Goal: Task Accomplishment & Management: Manage account settings

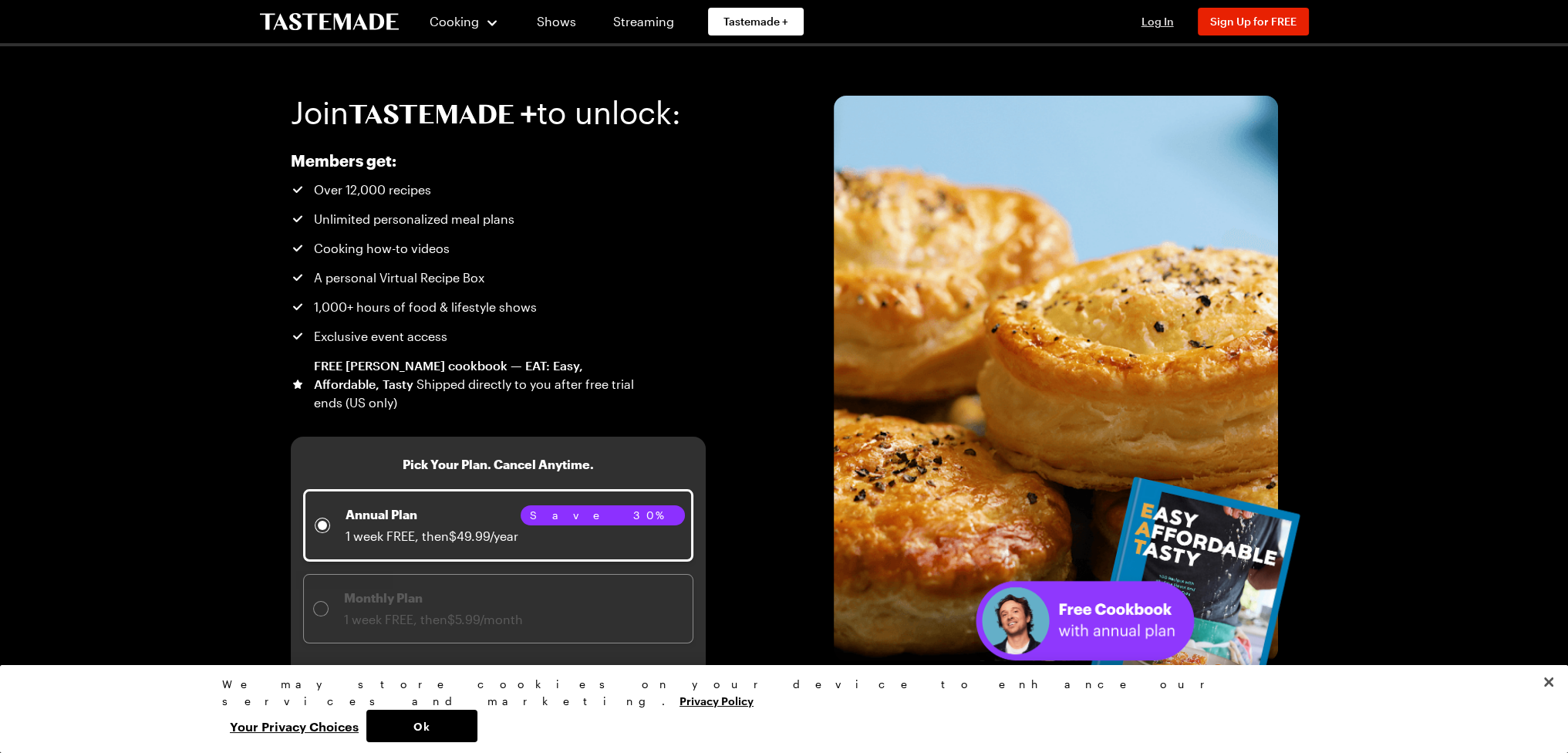
click at [1165, 21] on span "Log In" at bounding box center [1157, 20] width 32 height 13
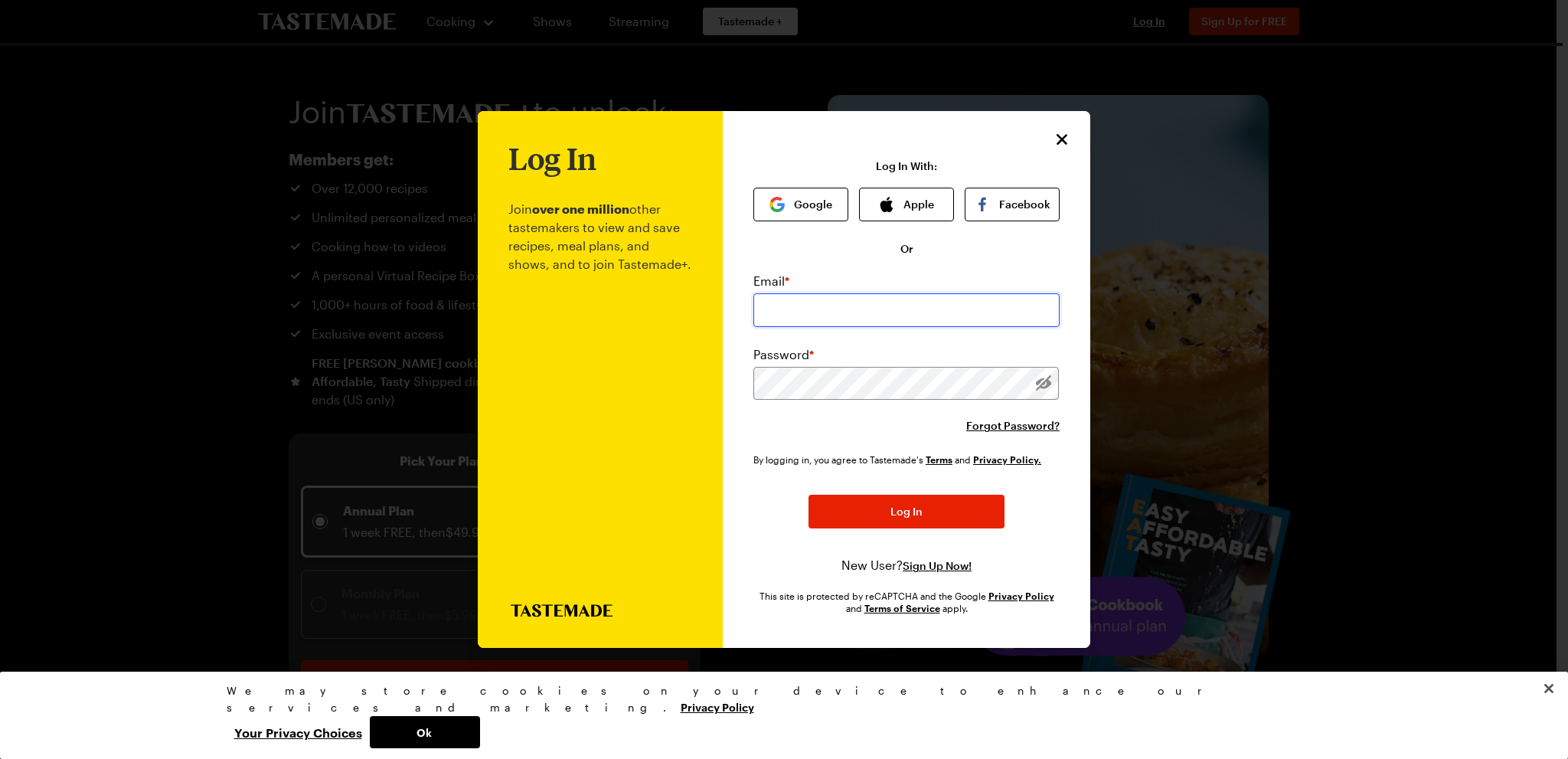
click at [832, 301] on input "email" at bounding box center [906, 310] width 306 height 34
type input "pyrottius@gmail.com"
click at [808, 496] on button "Log In" at bounding box center [906, 513] width 196 height 34
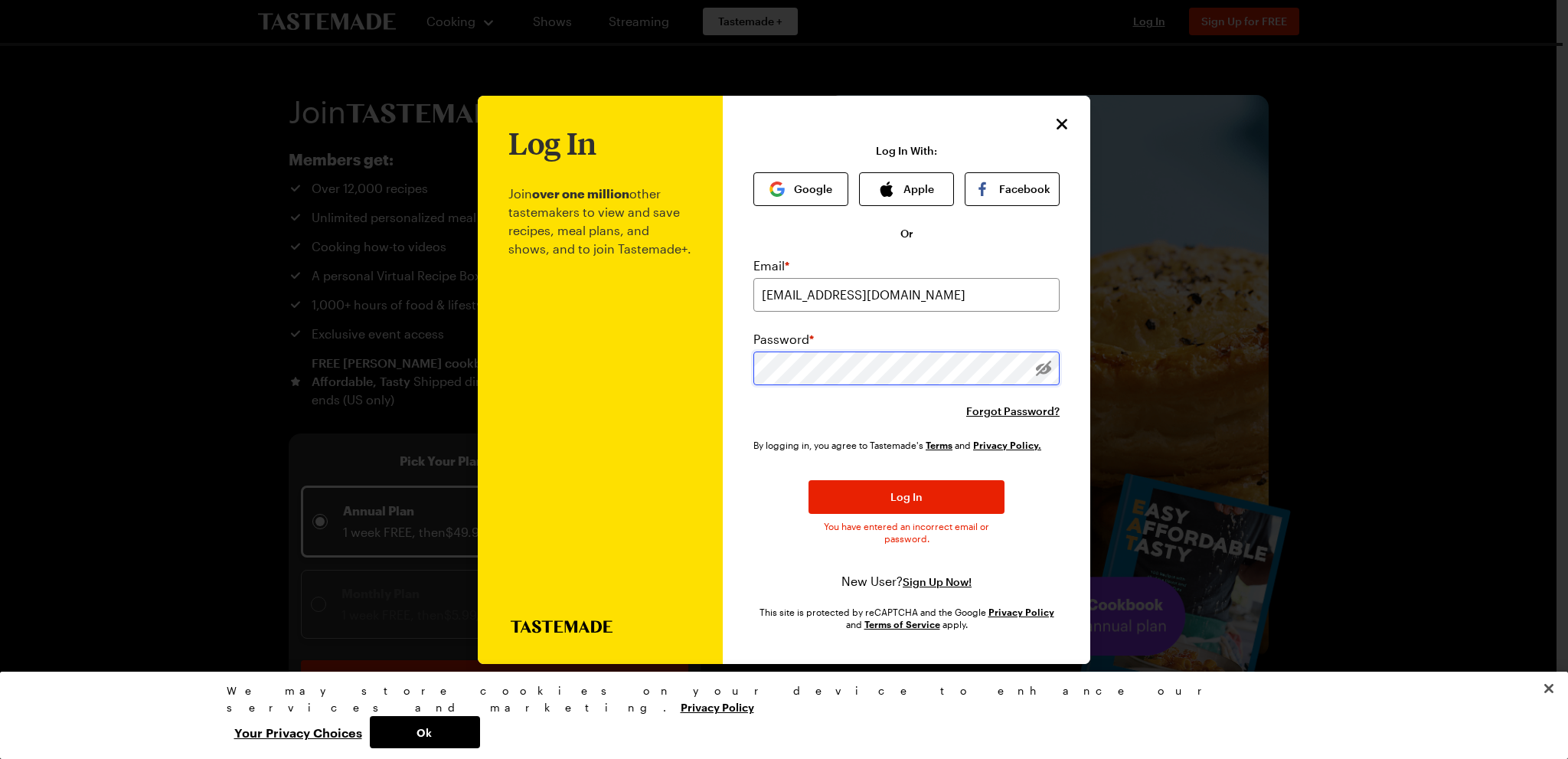
click at [808, 481] on button "Log In" at bounding box center [906, 498] width 196 height 34
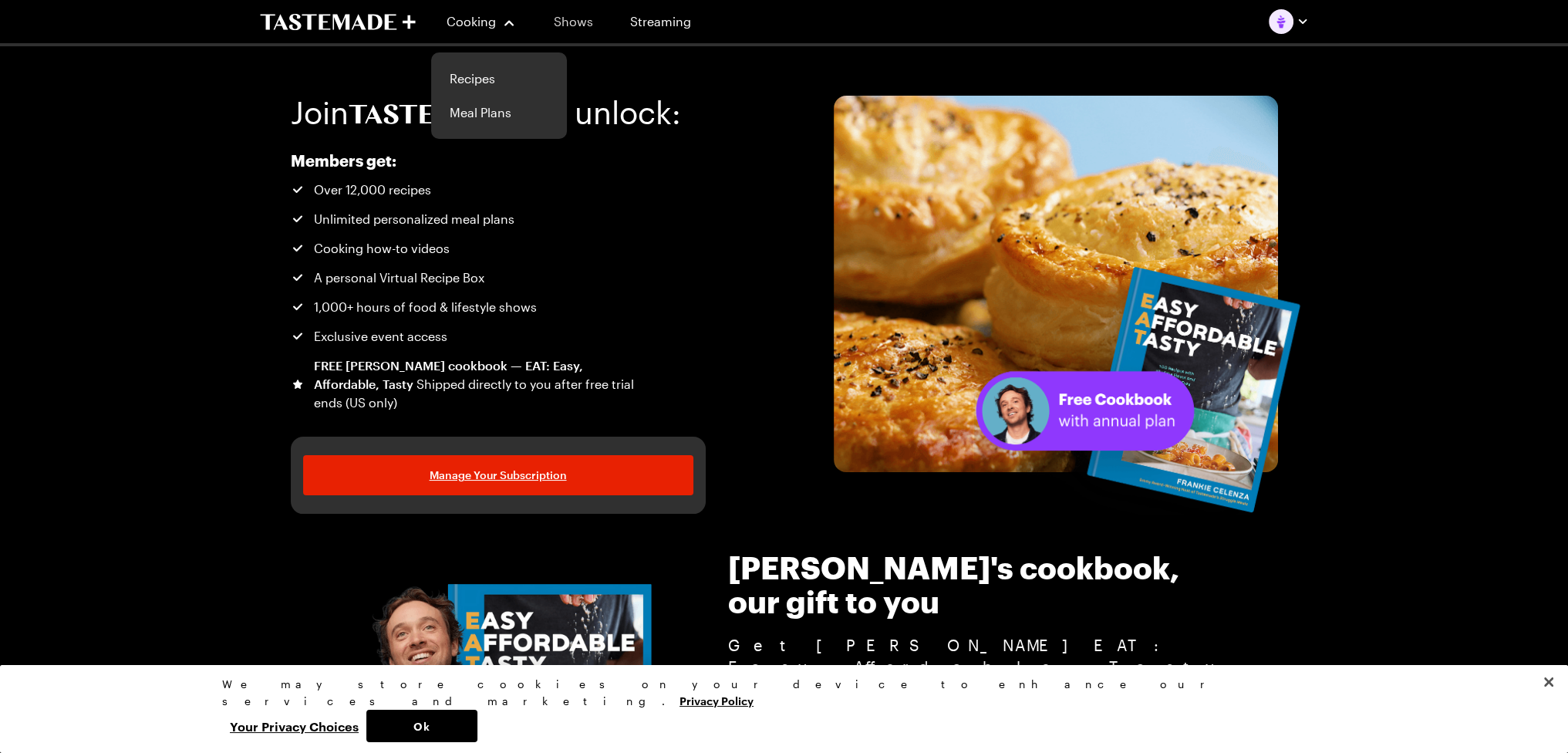
click at [582, 28] on link "Shows" at bounding box center [573, 21] width 70 height 43
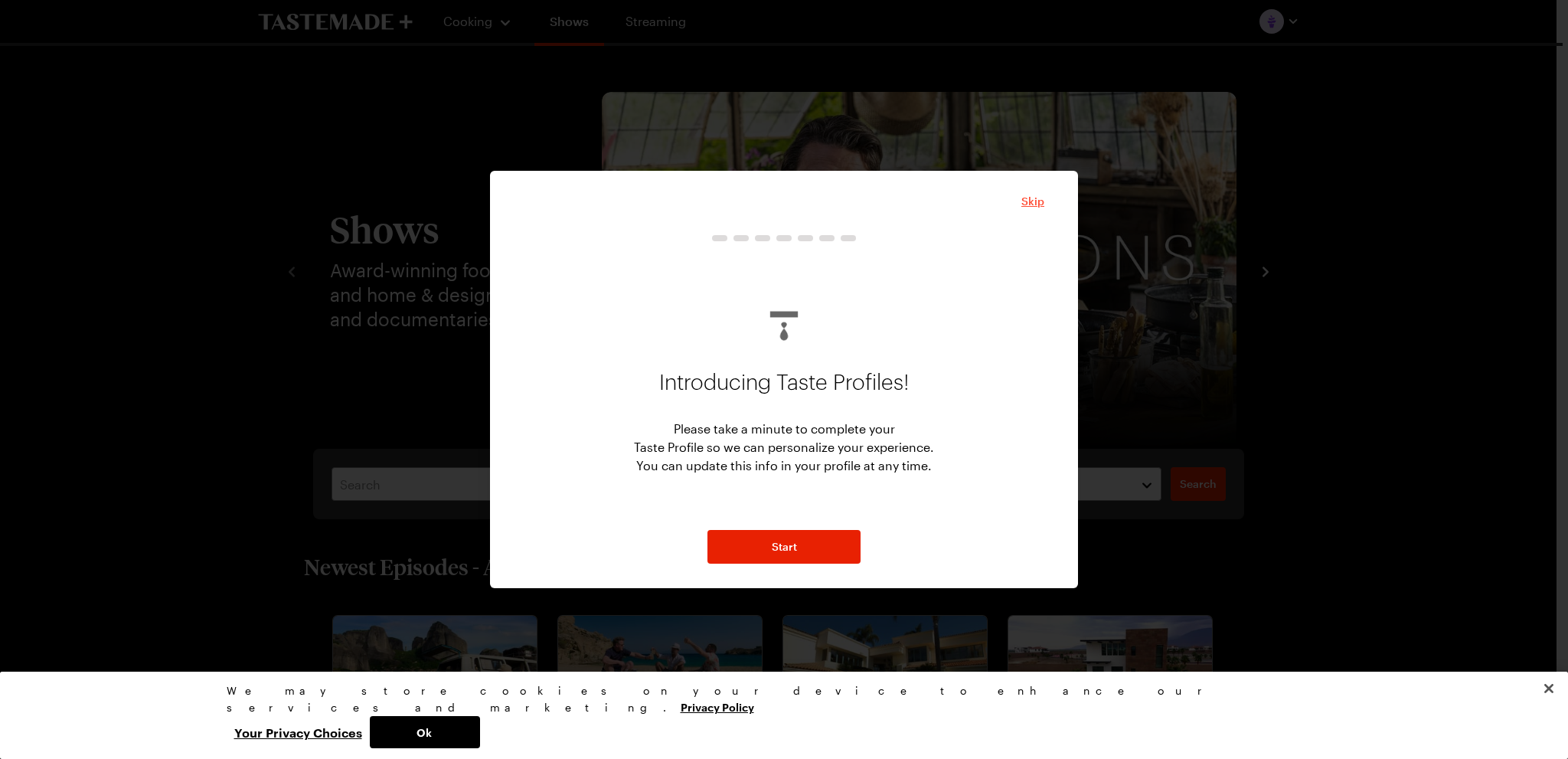
click at [1023, 202] on span "Skip" at bounding box center [1033, 202] width 23 height 15
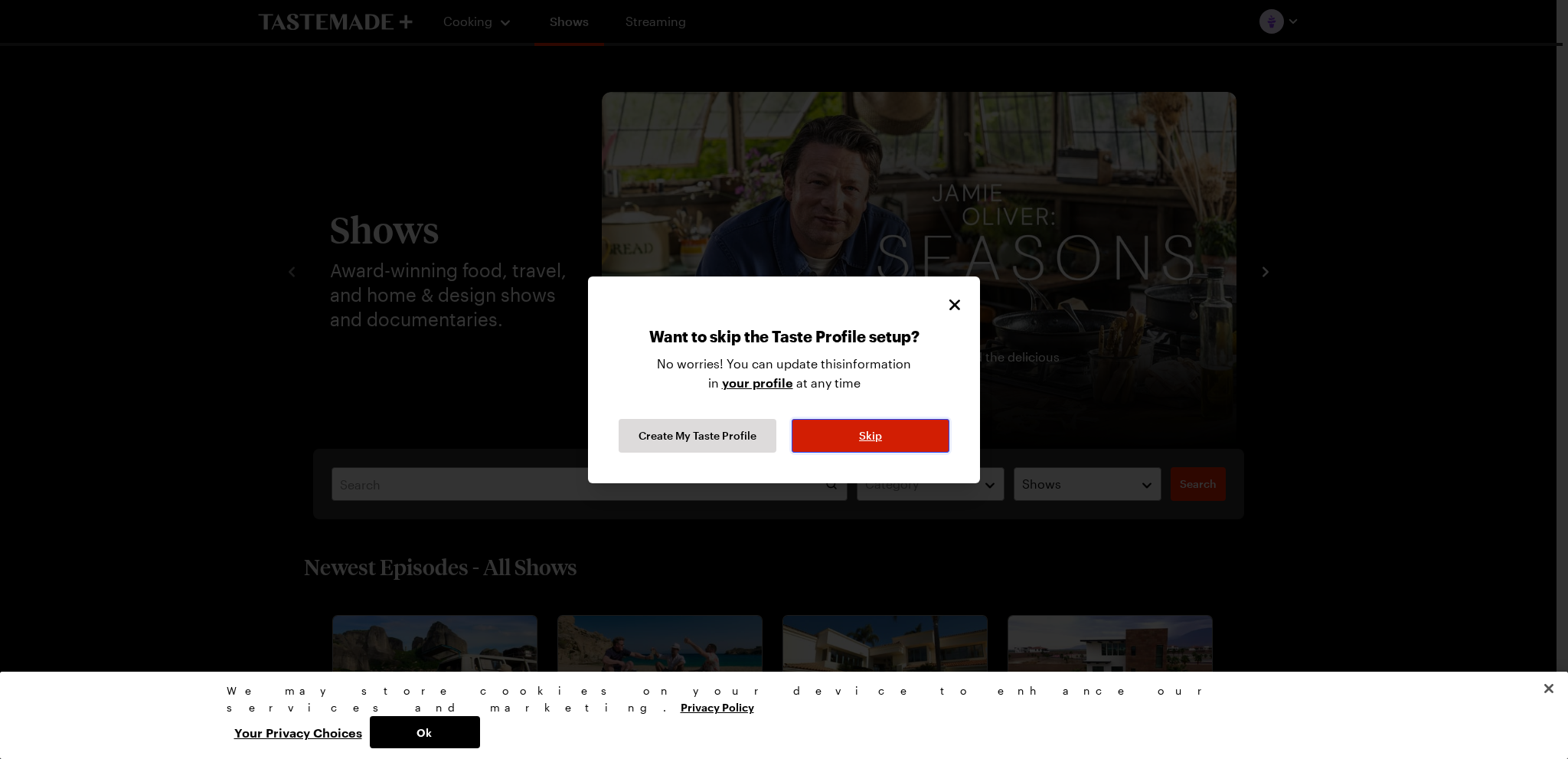
click at [909, 431] on button "Skip" at bounding box center [870, 436] width 158 height 34
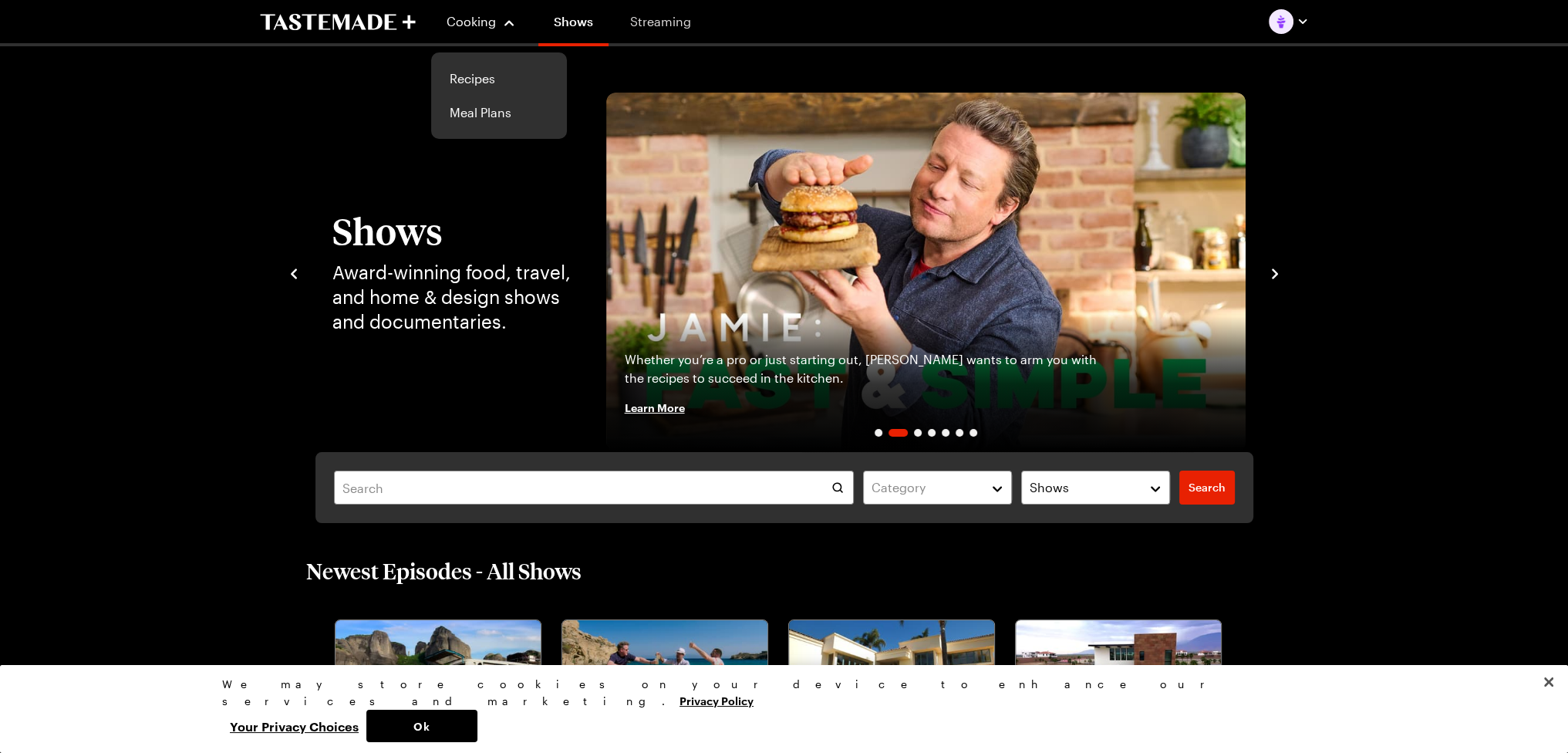
click at [646, 31] on link "Streaming" at bounding box center [660, 21] width 92 height 43
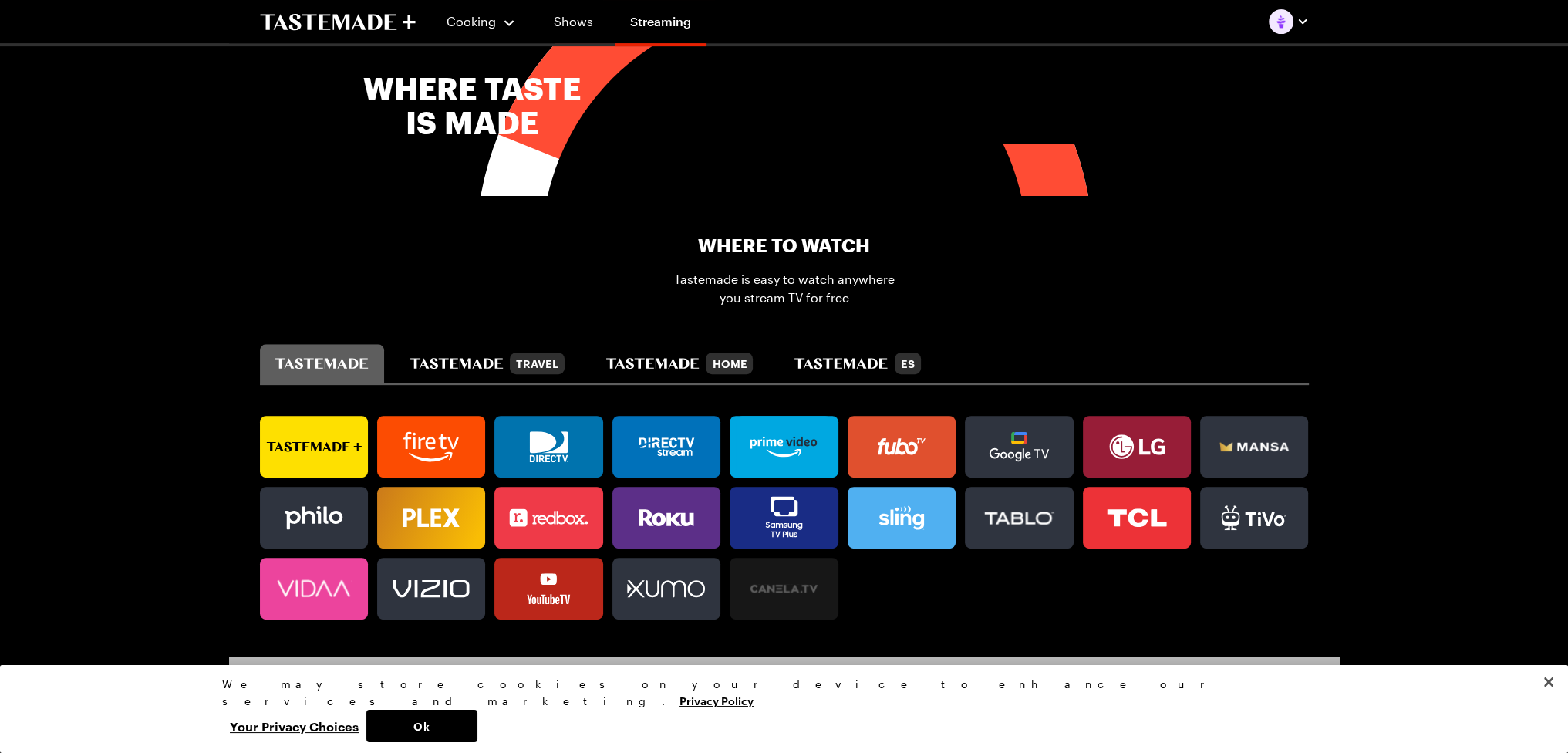
scroll to position [848, 0]
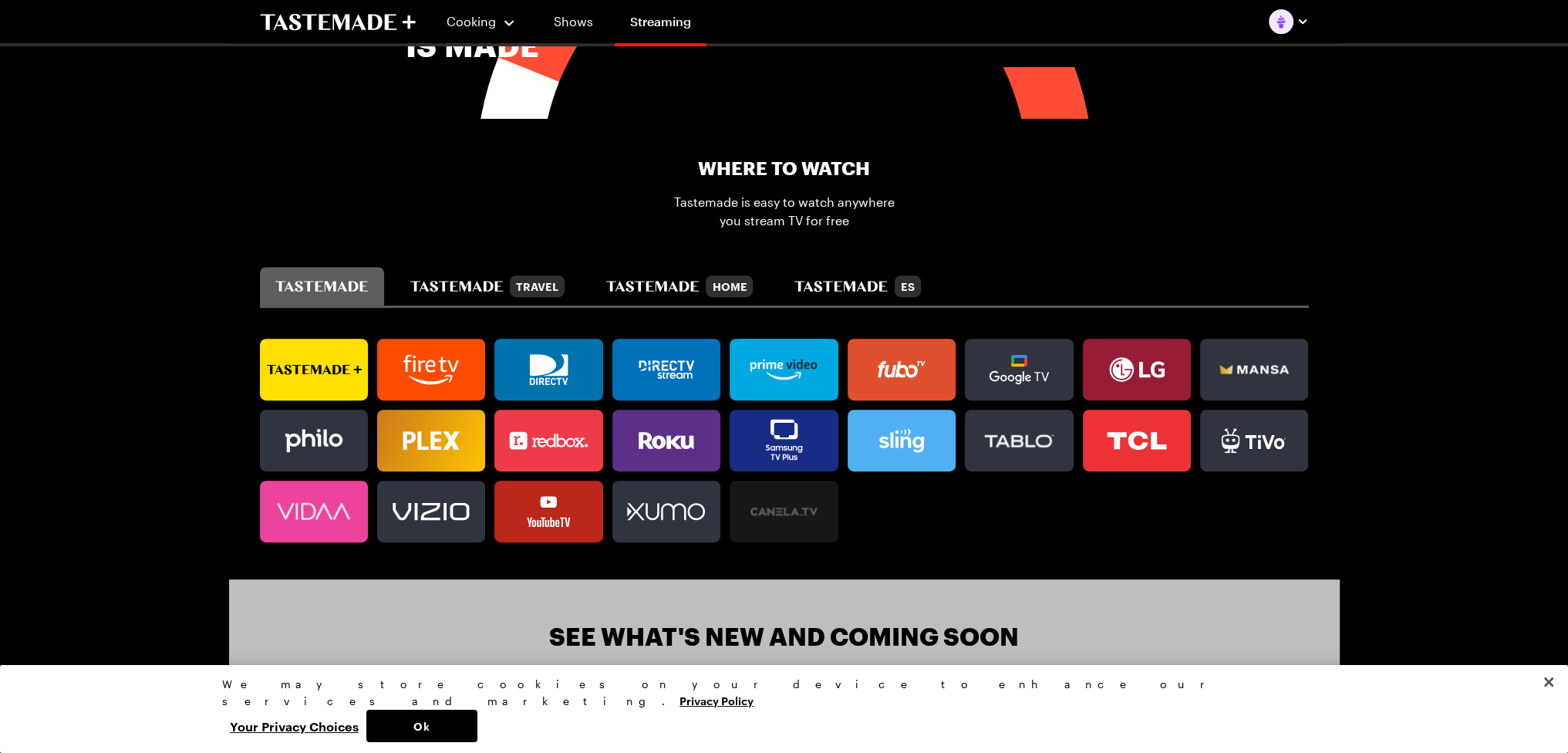
click at [417, 502] on icon at bounding box center [430, 511] width 108 height 31
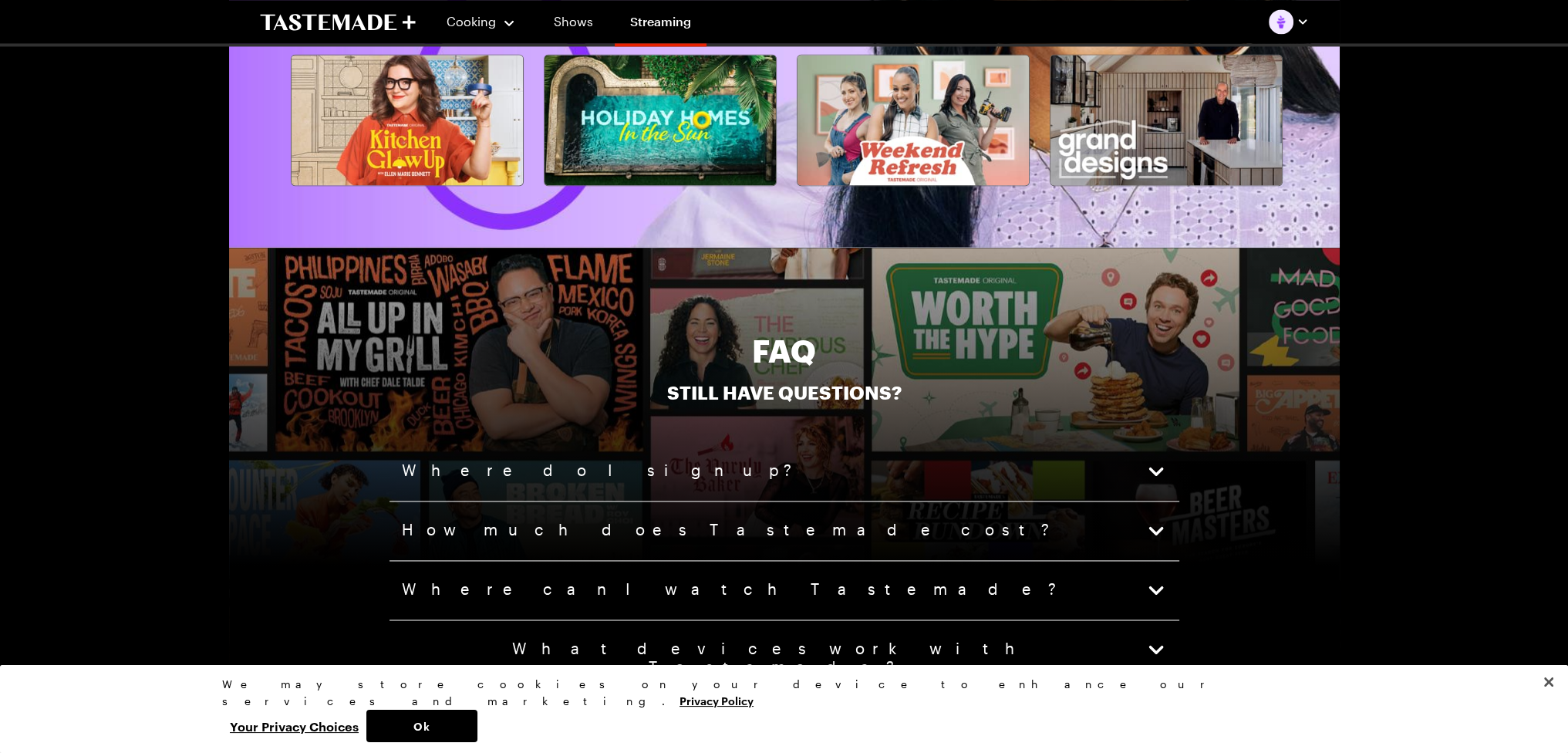
scroll to position [3239, 0]
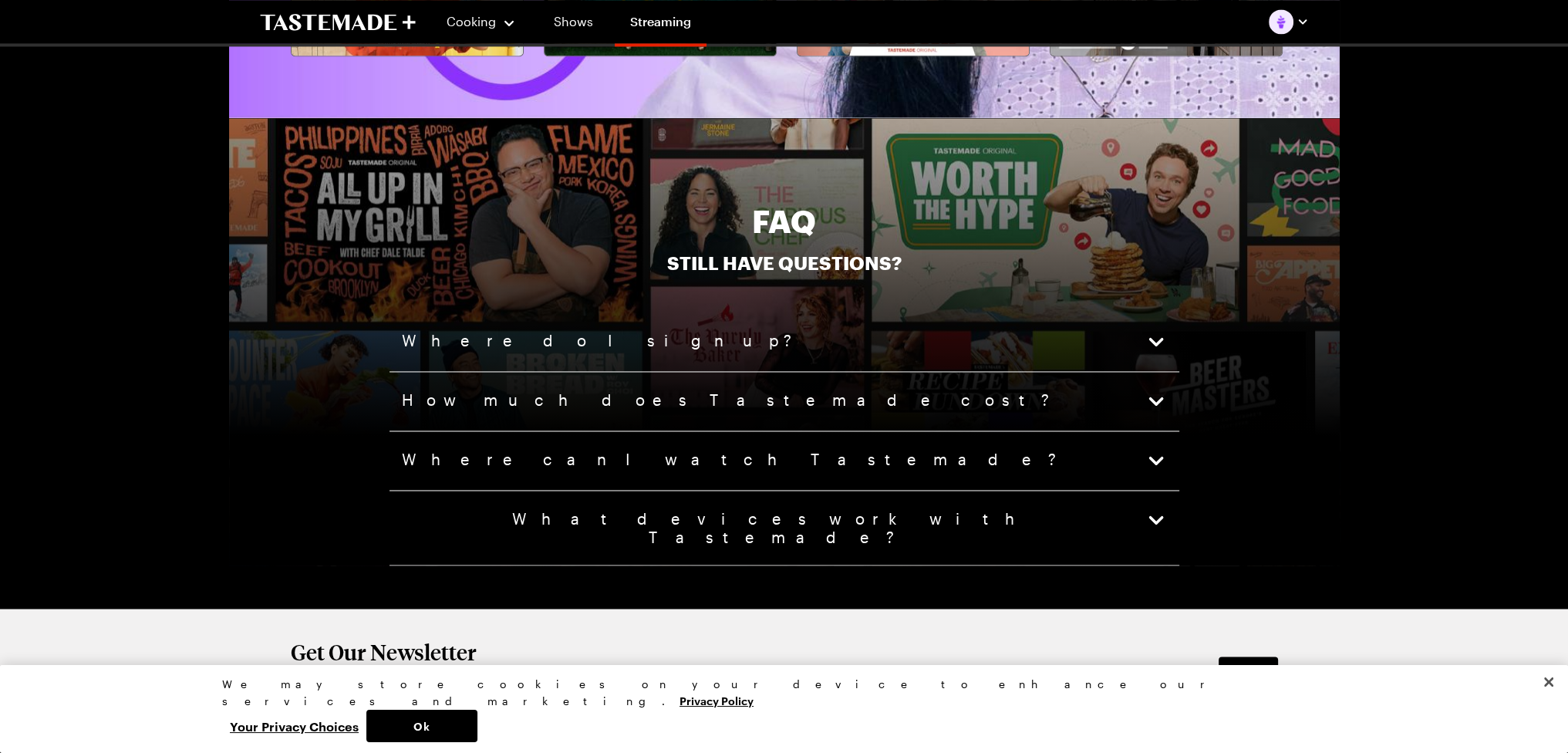
click at [1151, 393] on icon "button" at bounding box center [1155, 401] width 21 height 21
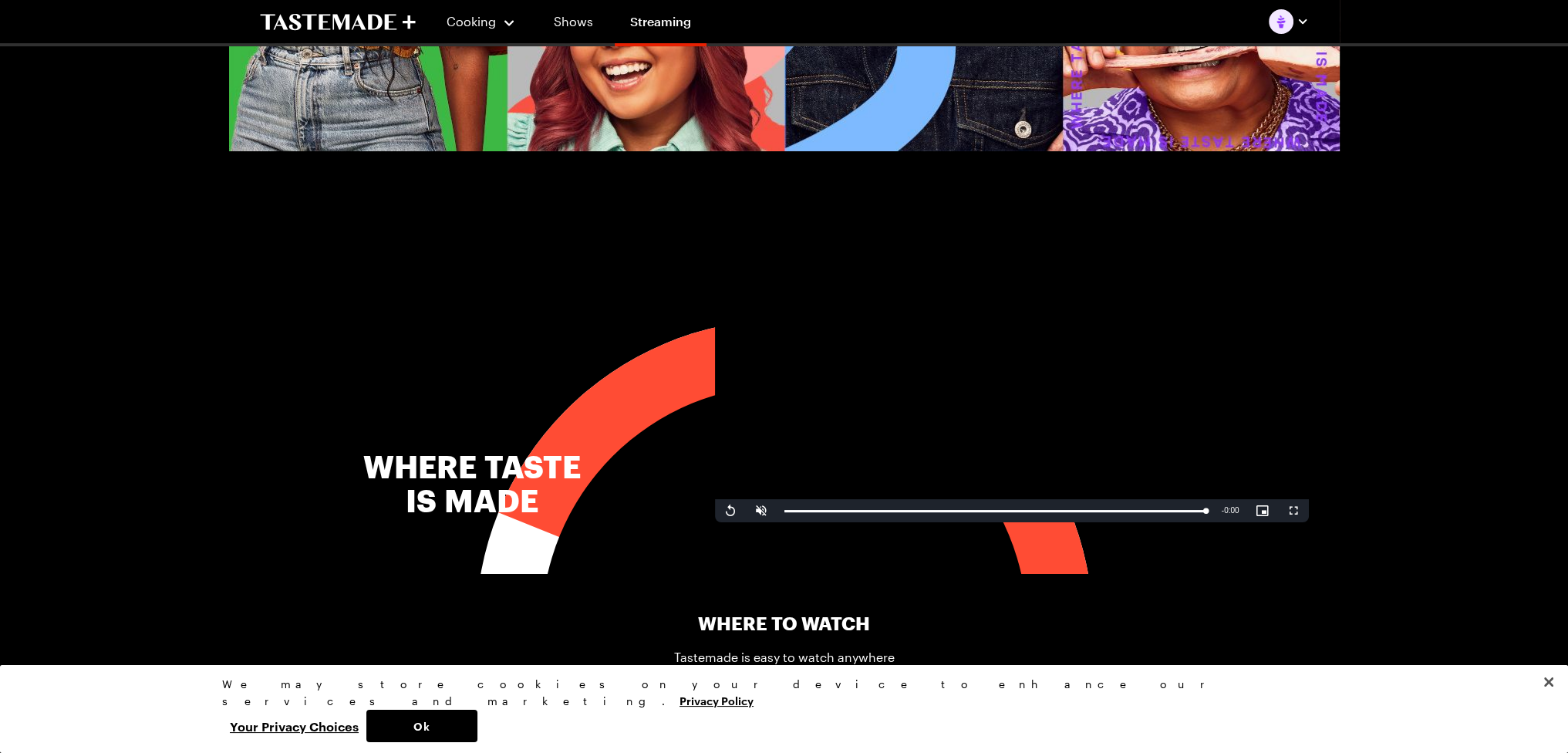
scroll to position [0, 0]
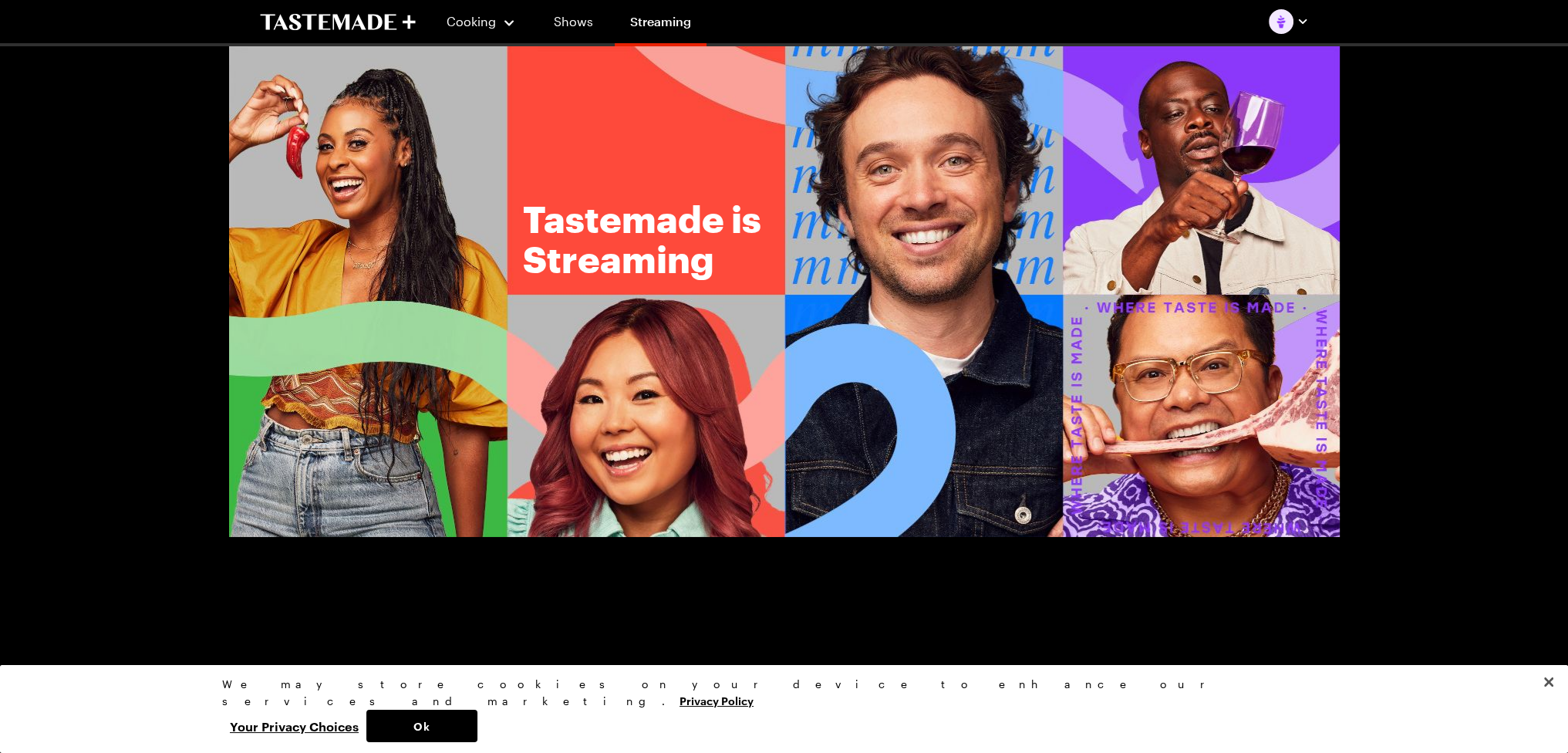
click at [362, 24] on icon "To Tastemade Home Page" at bounding box center [357, 21] width 14 height 15
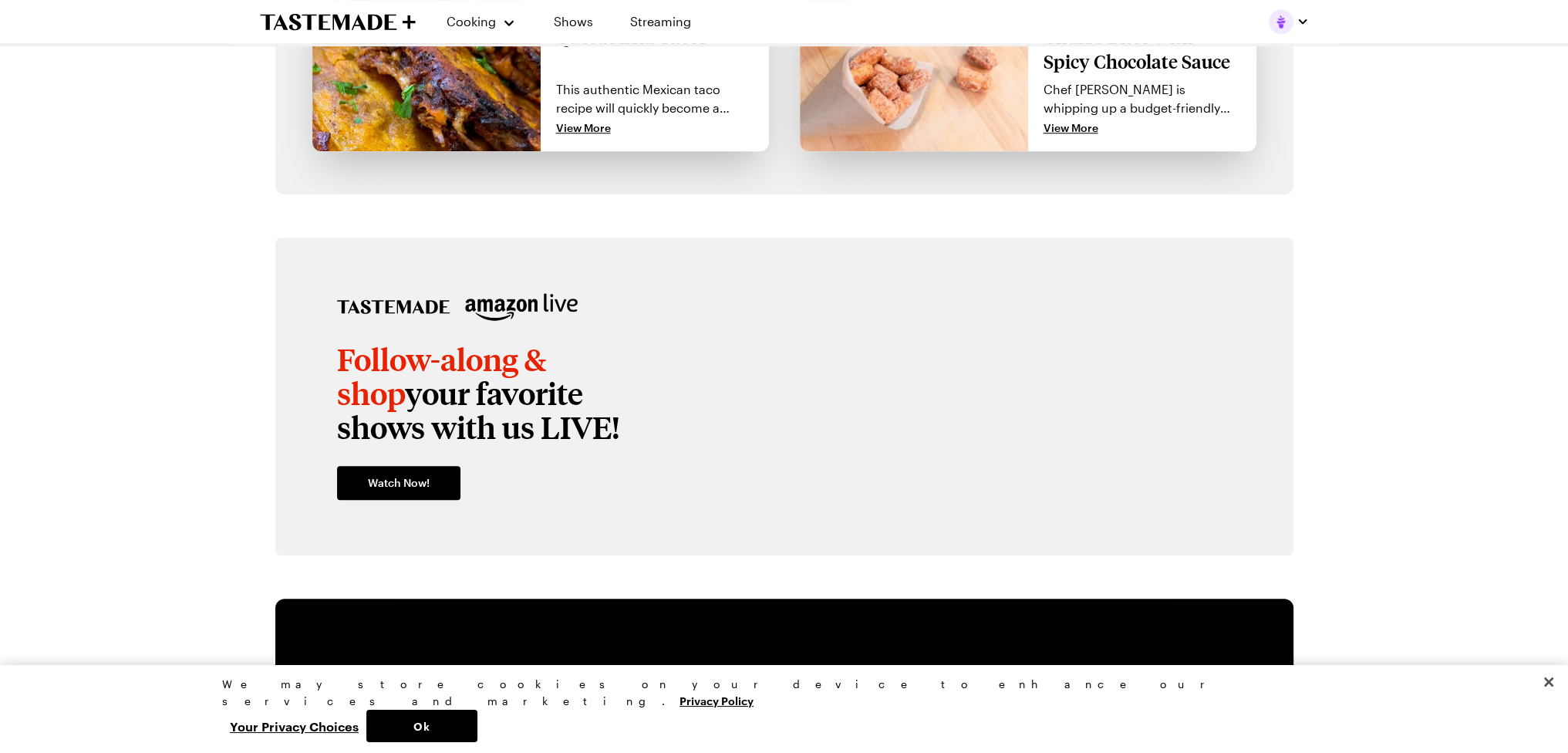
scroll to position [1233, 0]
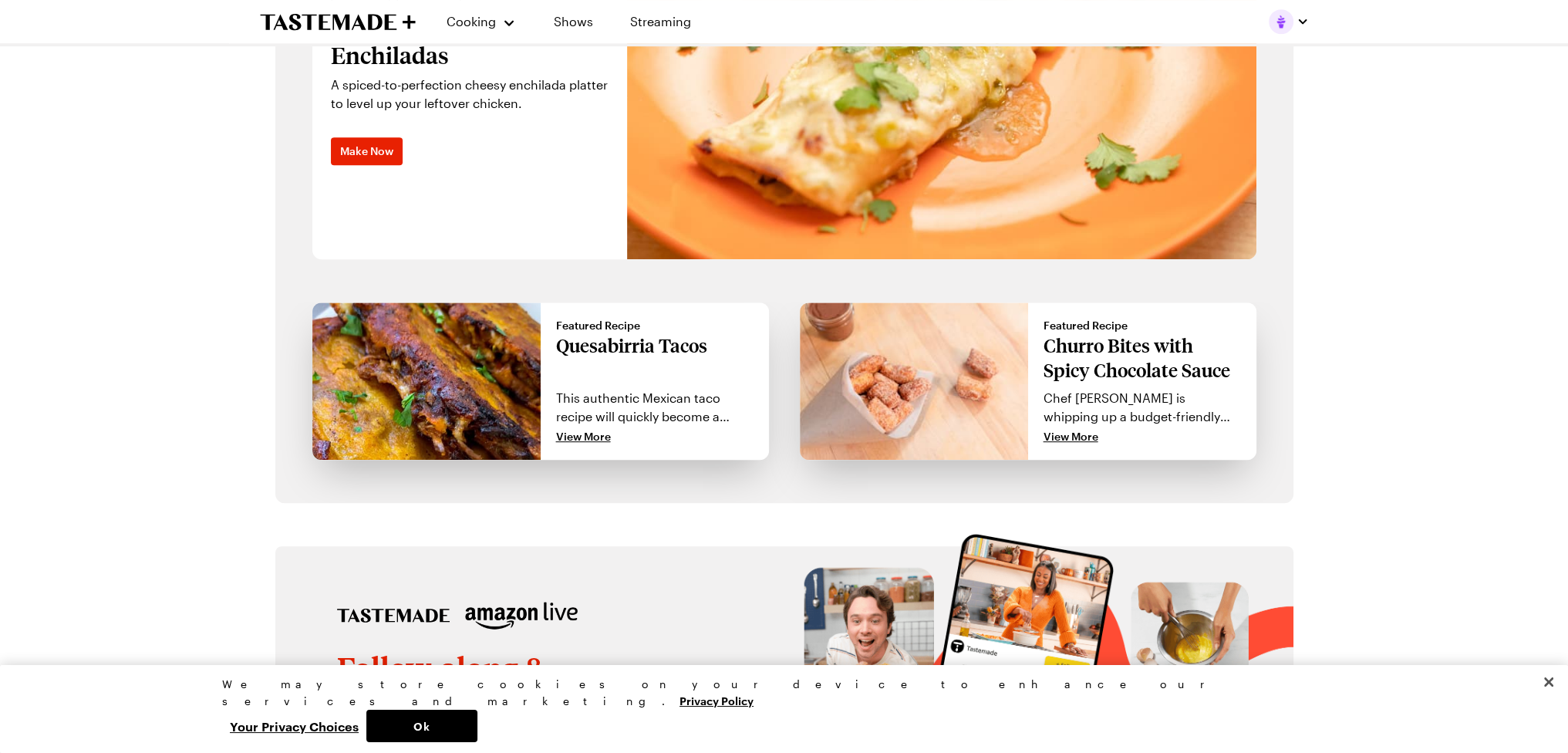
click at [487, 358] on img at bounding box center [426, 380] width 228 height 157
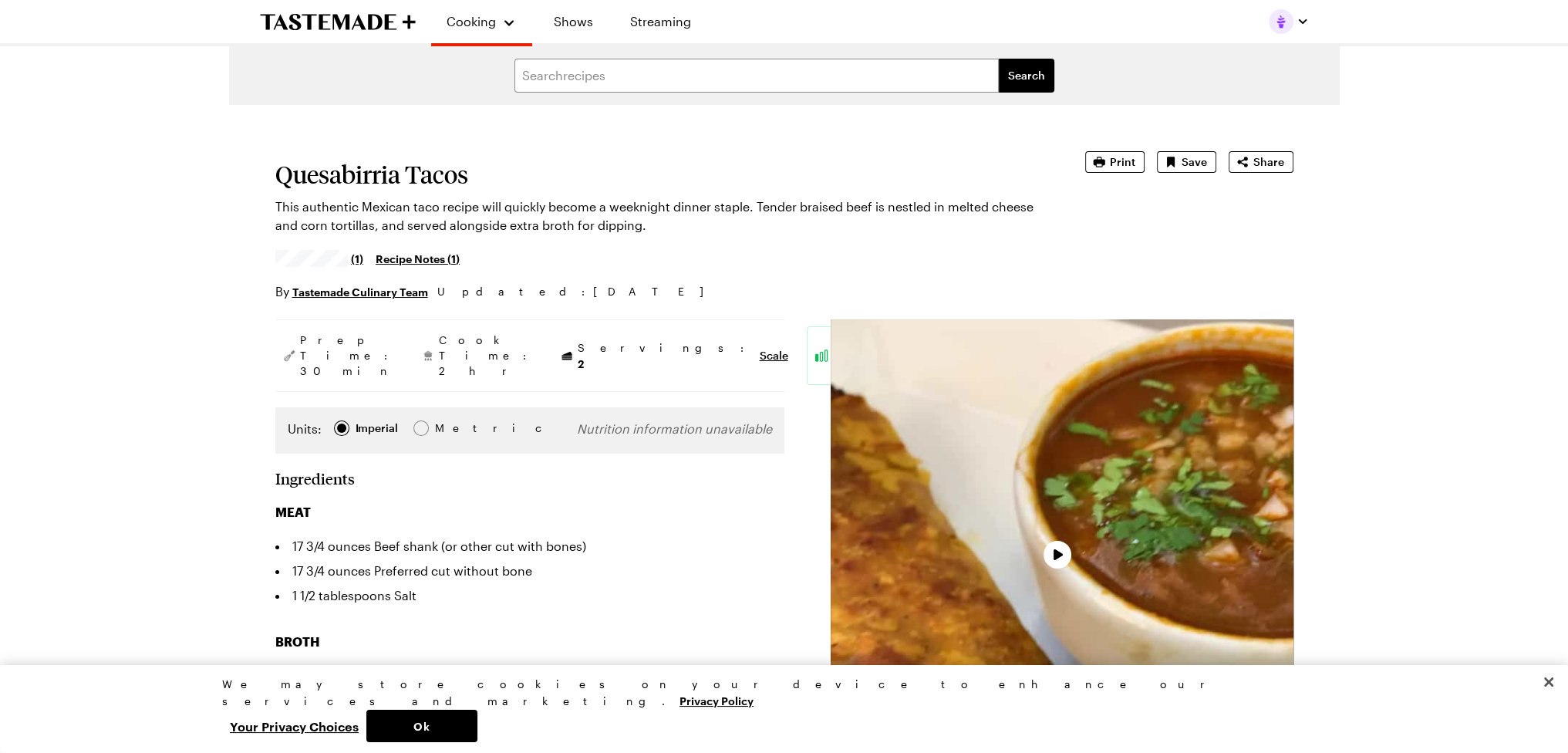
type textarea "x"
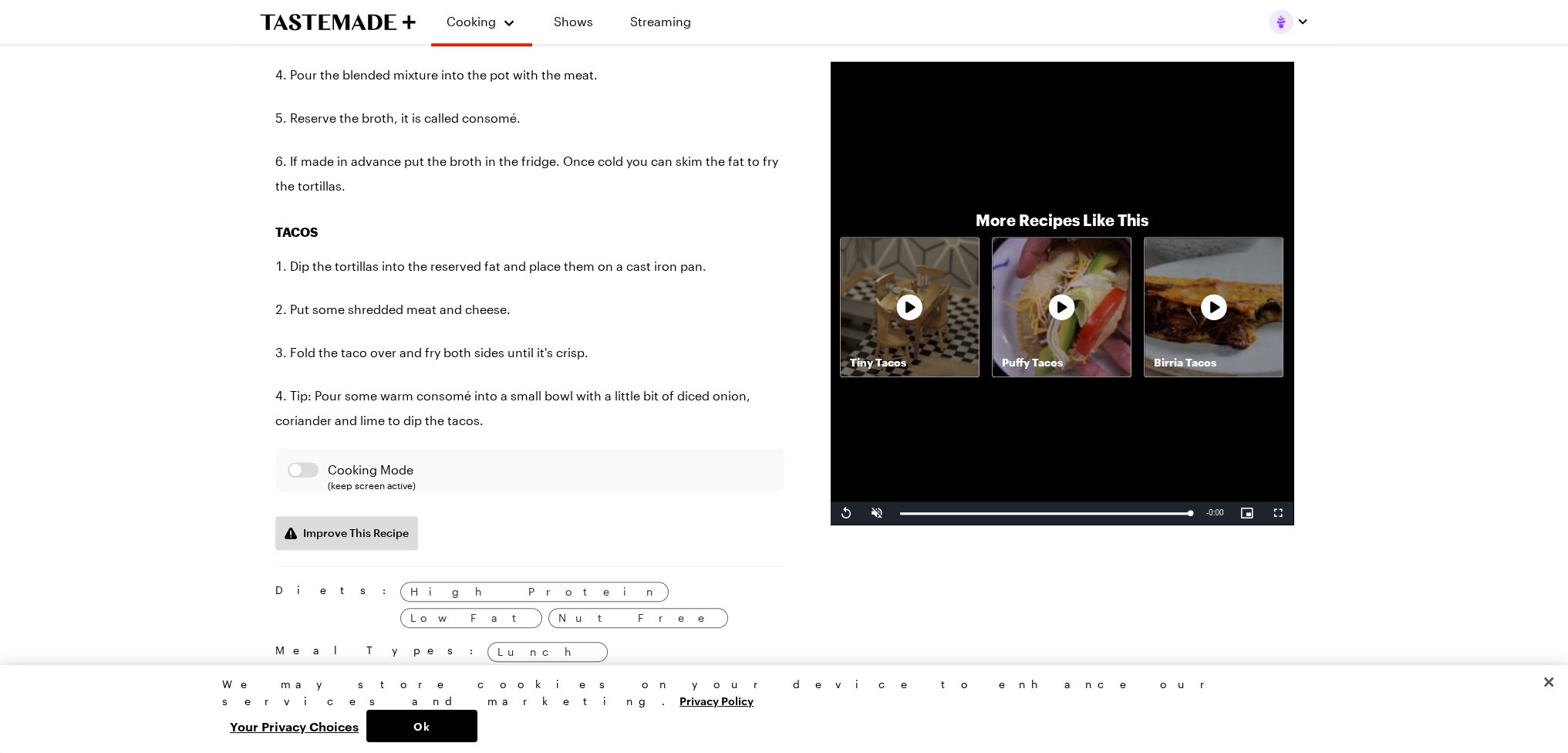
scroll to position [1773, 0]
click at [300, 461] on button "button" at bounding box center [303, 469] width 31 height 15
click at [308, 461] on button "button" at bounding box center [303, 469] width 31 height 15
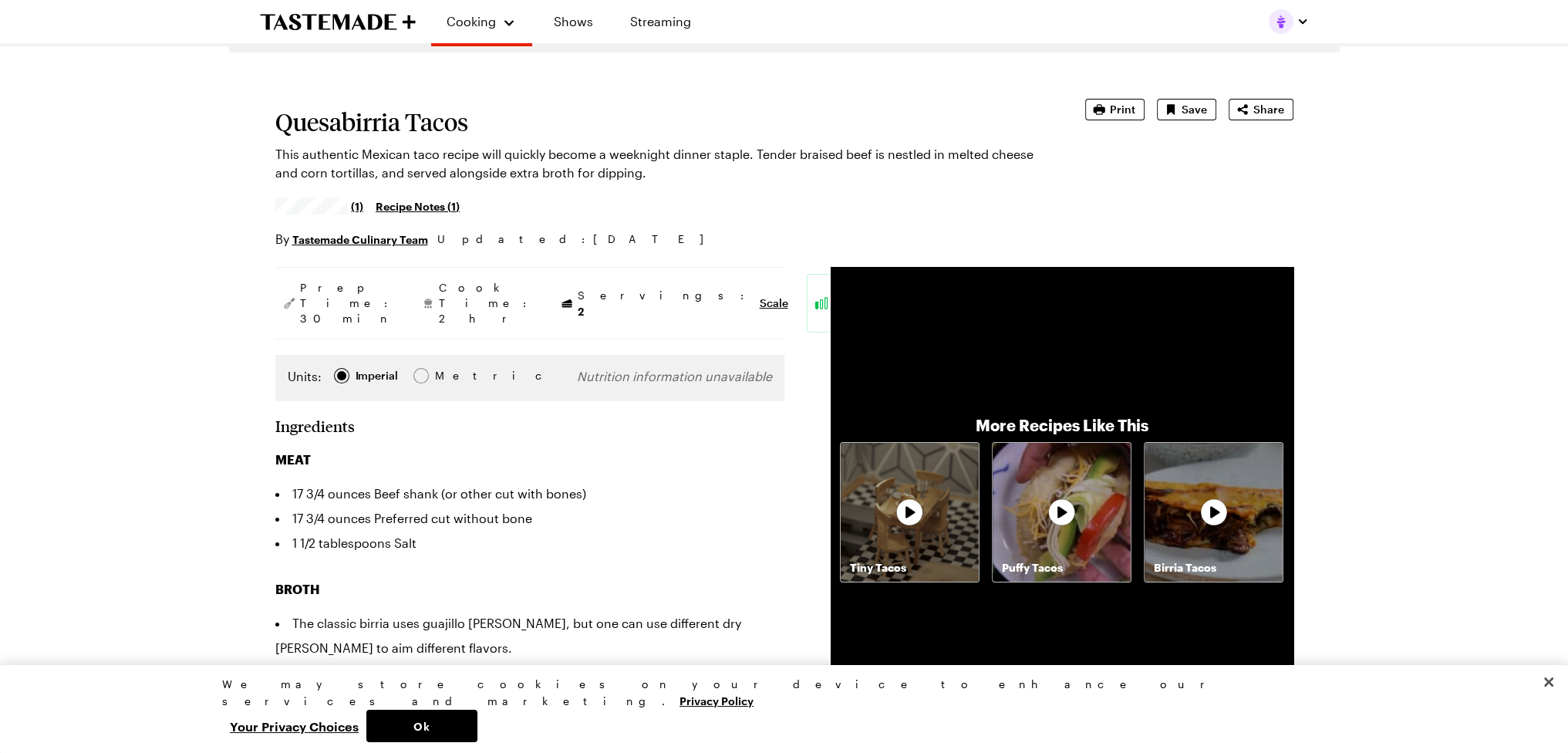
scroll to position [0, 0]
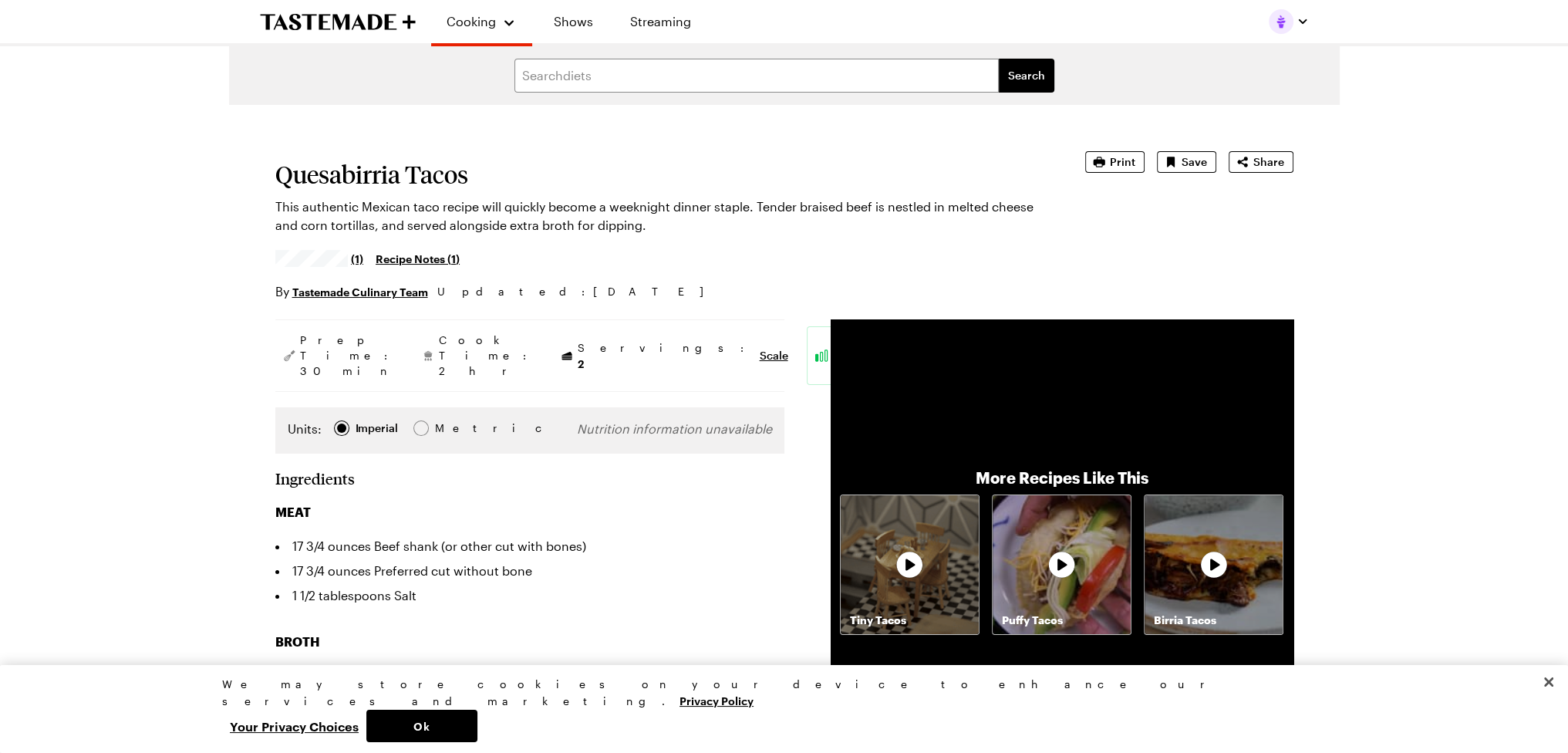
drag, startPoint x: 225, startPoint y: 492, endPoint x: 78, endPoint y: 429, distance: 159.9
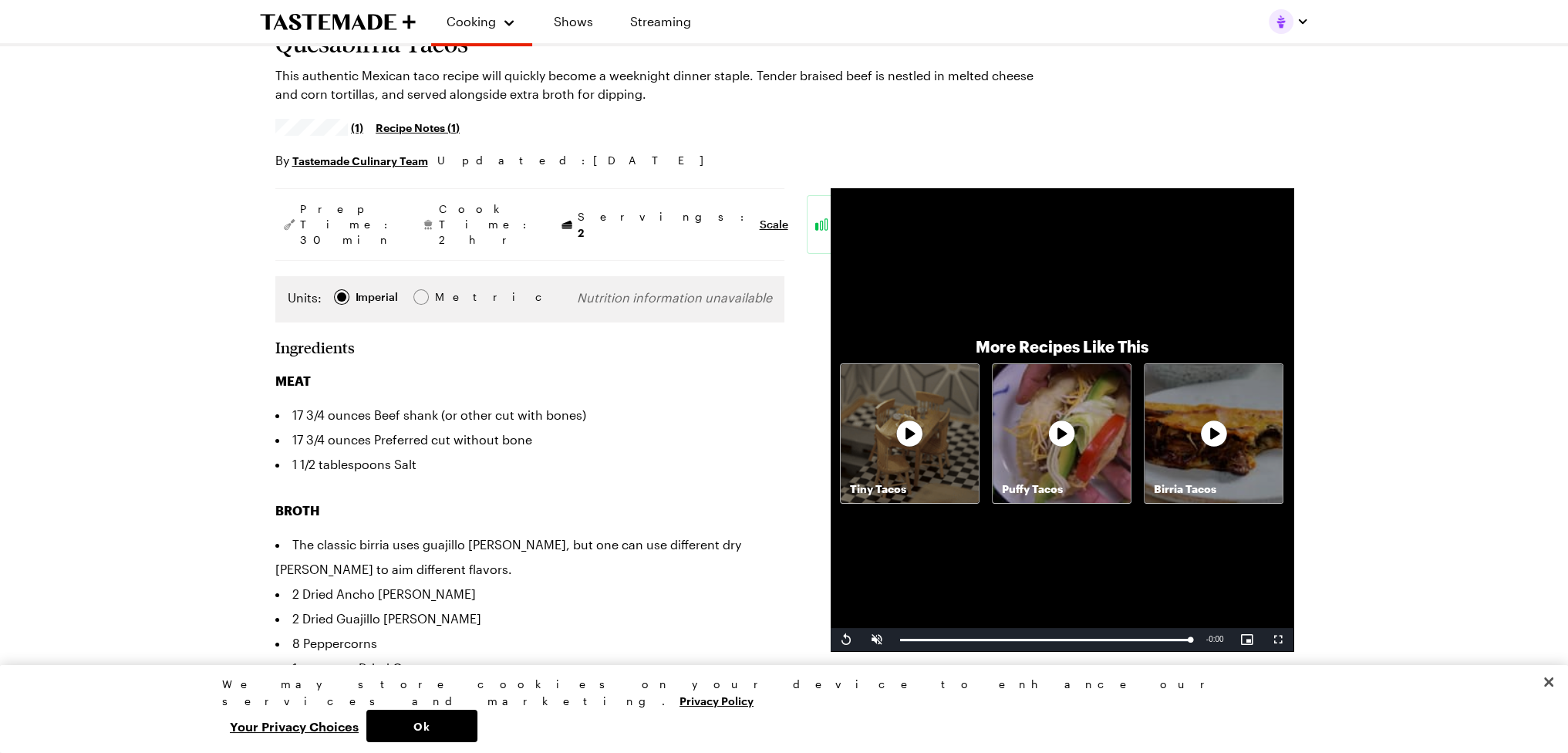
scroll to position [232, 0]
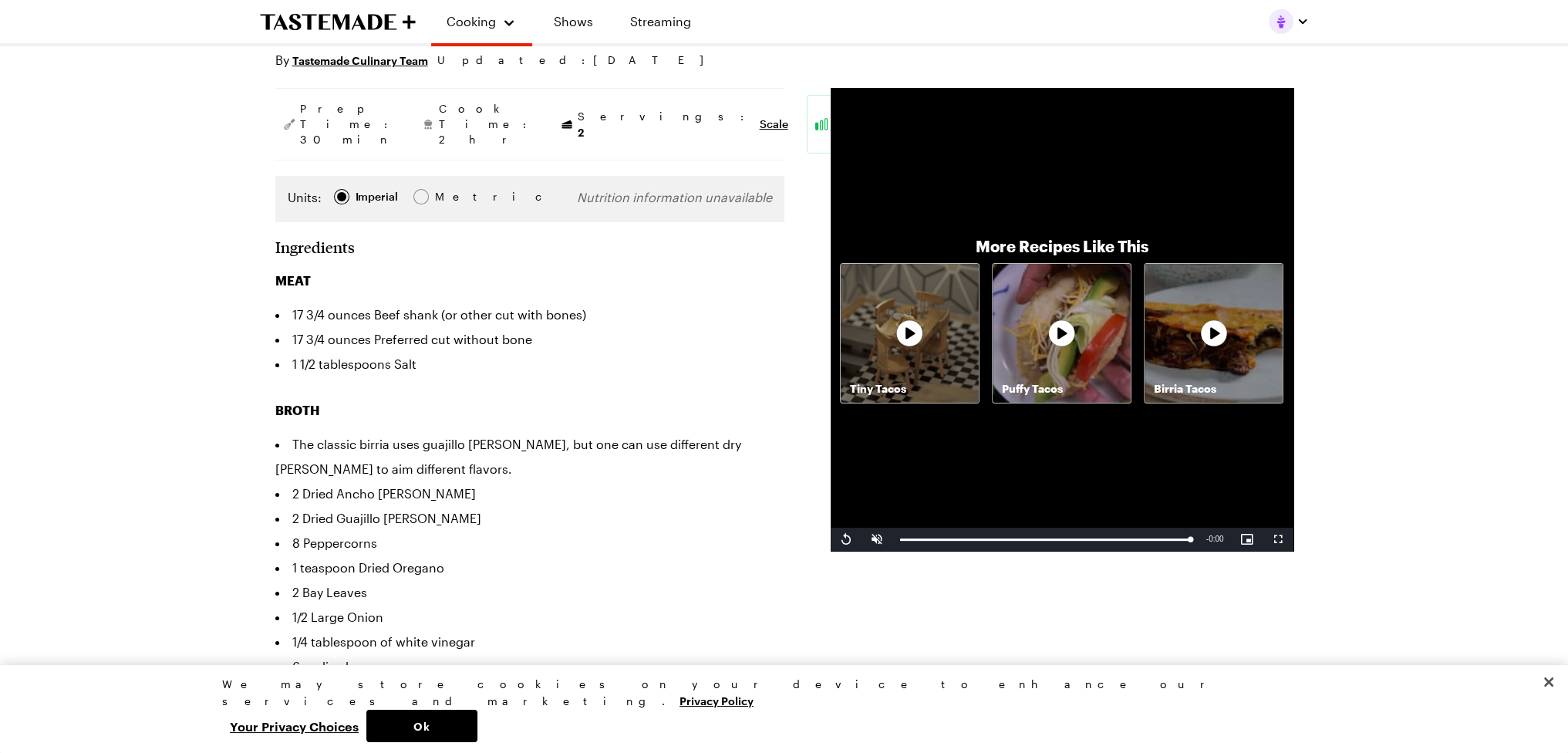
click at [1277, 20] on img "button" at bounding box center [1280, 21] width 25 height 25
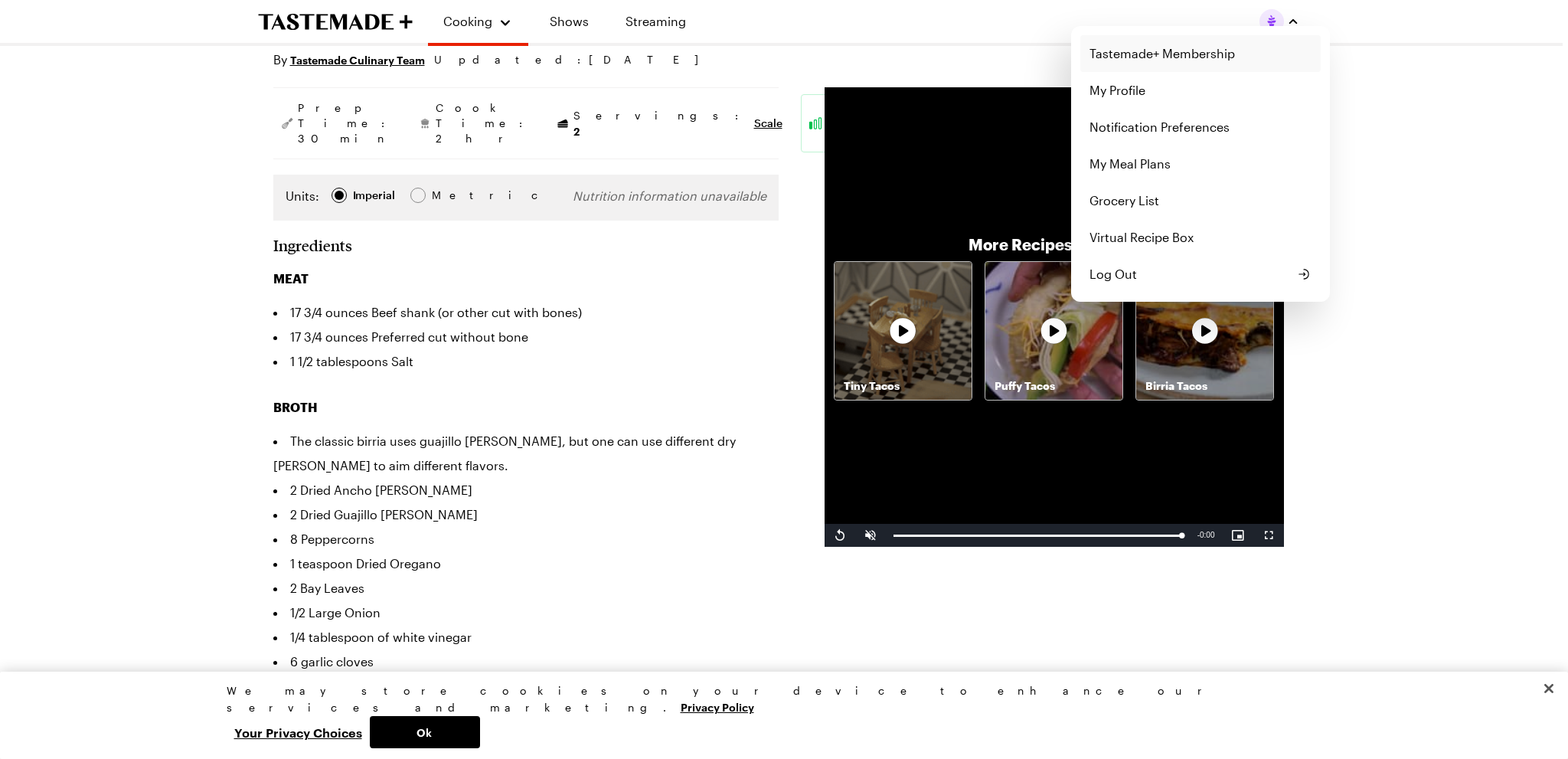
click at [1195, 63] on link "Tastemade+ Membership" at bounding box center [1200, 54] width 240 height 37
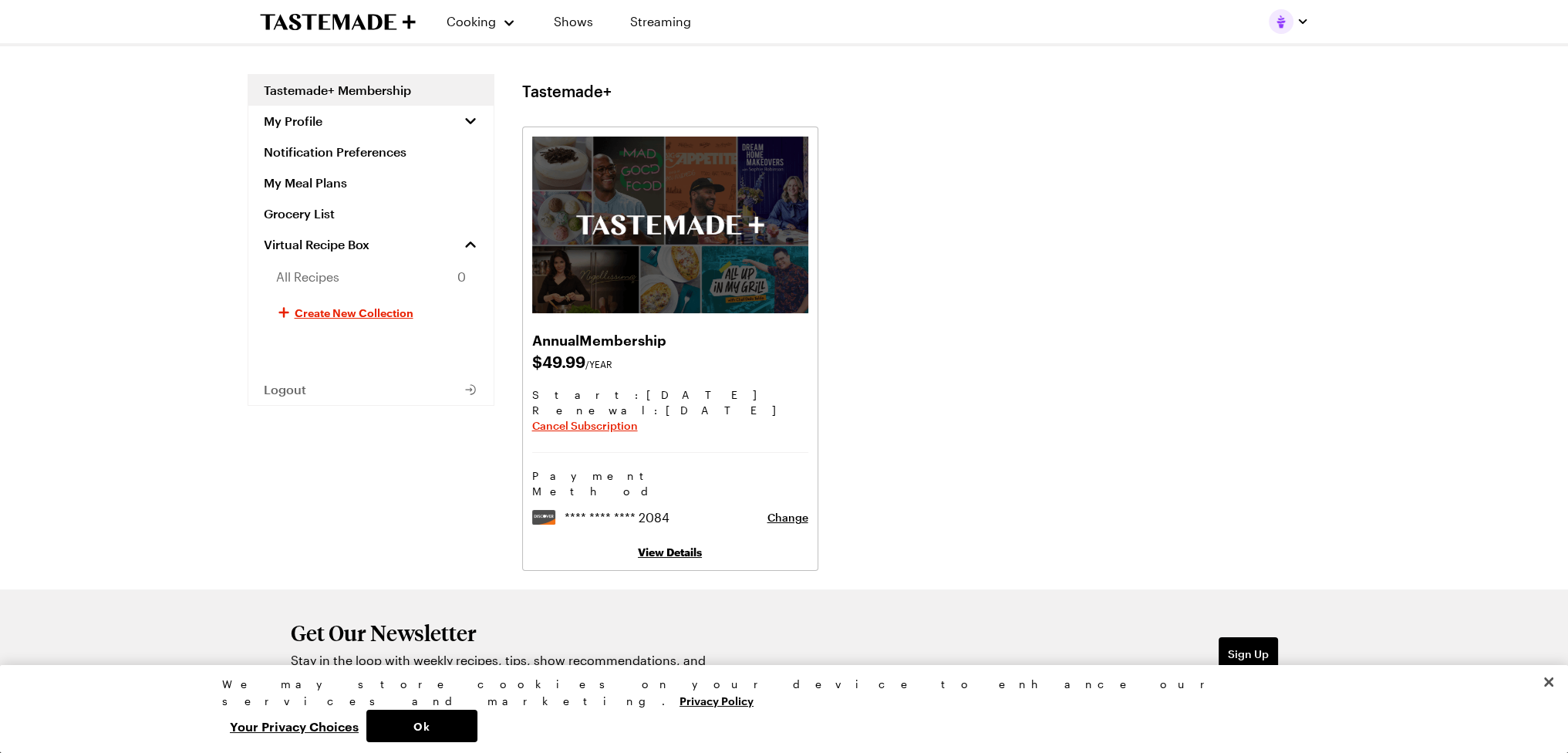
click at [685, 545] on link "View Details" at bounding box center [669, 551] width 64 height 13
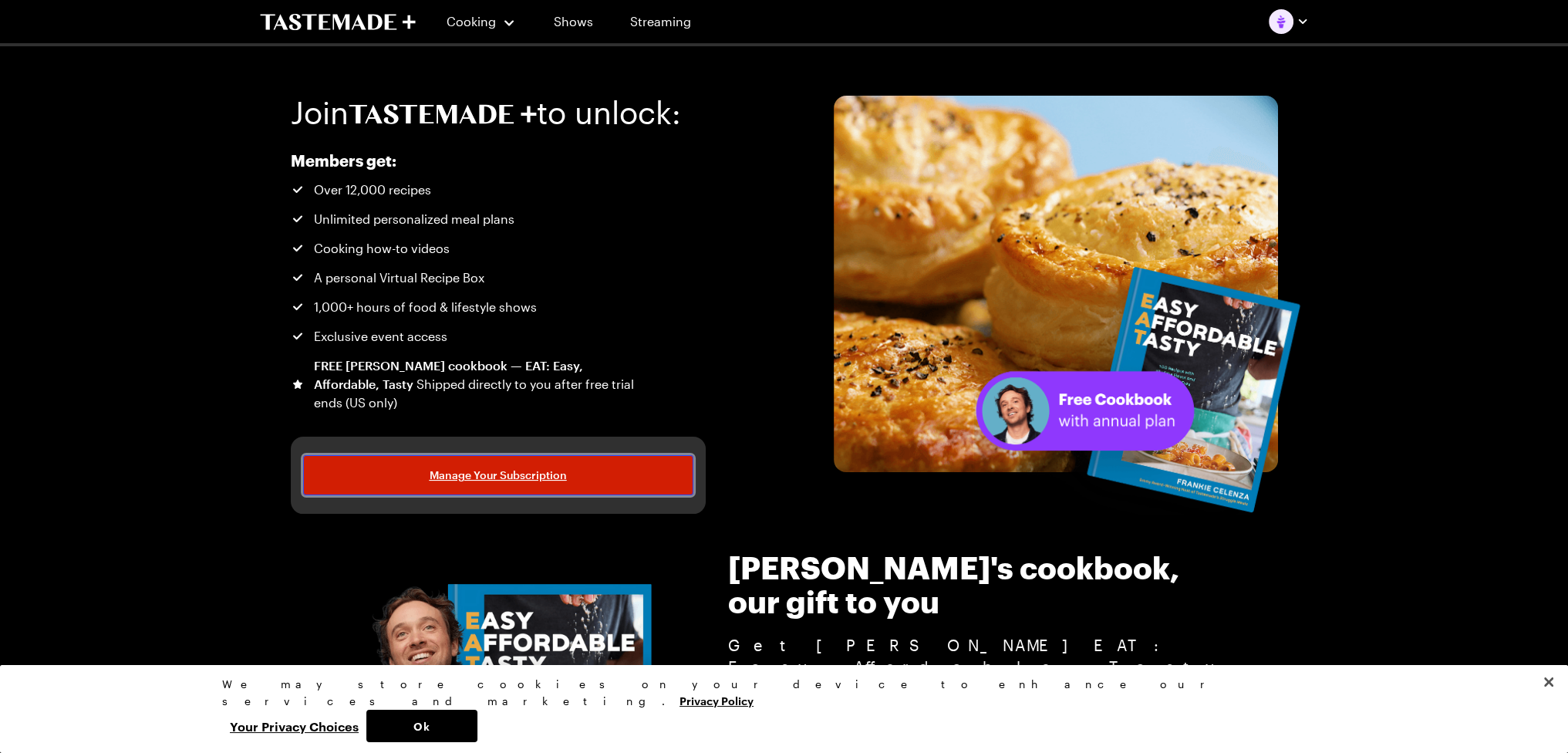
click at [509, 469] on span "Manage Your Subscription" at bounding box center [498, 475] width 138 height 15
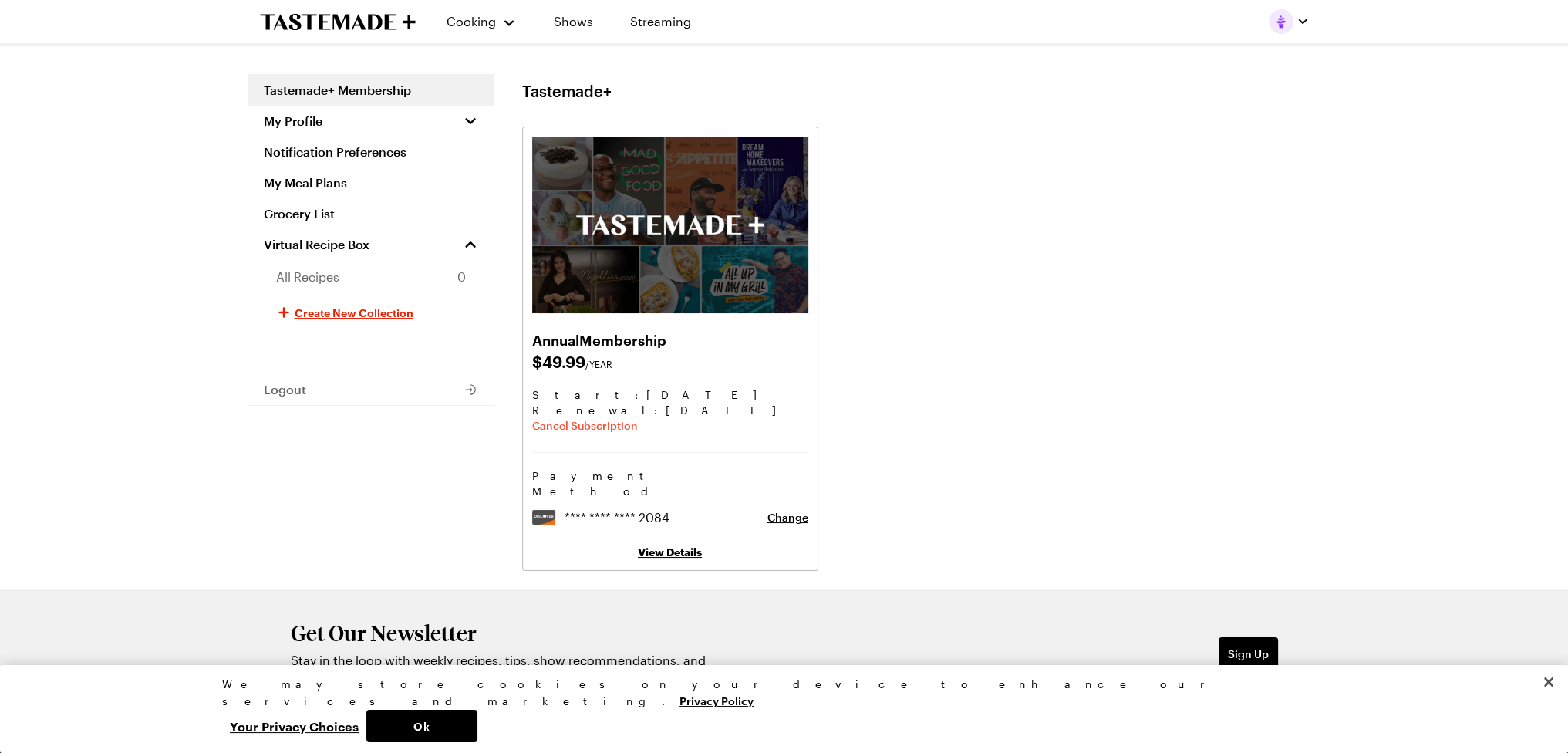
click at [586, 422] on span "Cancel Subscription" at bounding box center [585, 425] width 105 height 15
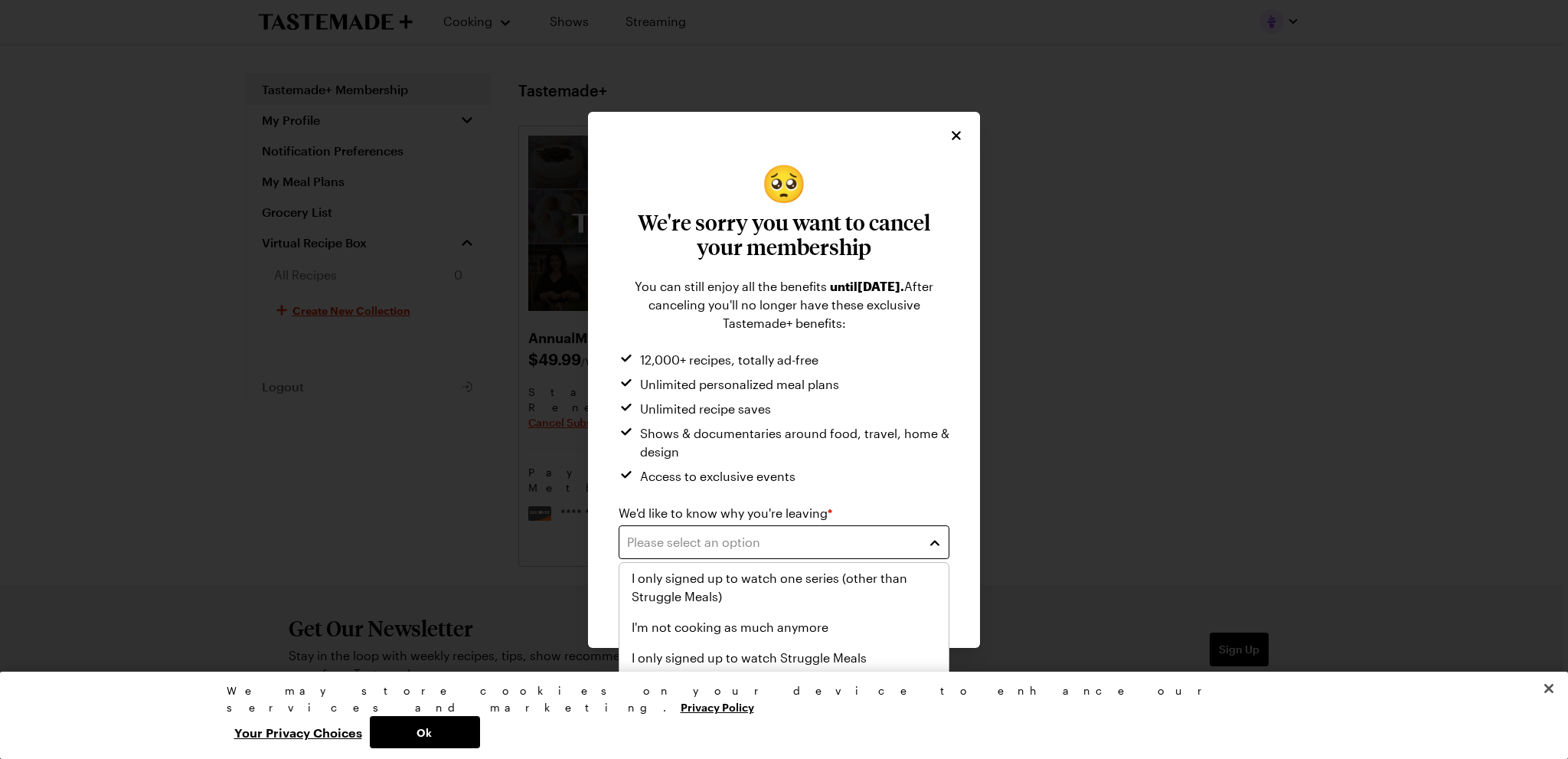
click at [847, 548] on div "Please select an option" at bounding box center [772, 542] width 291 height 19
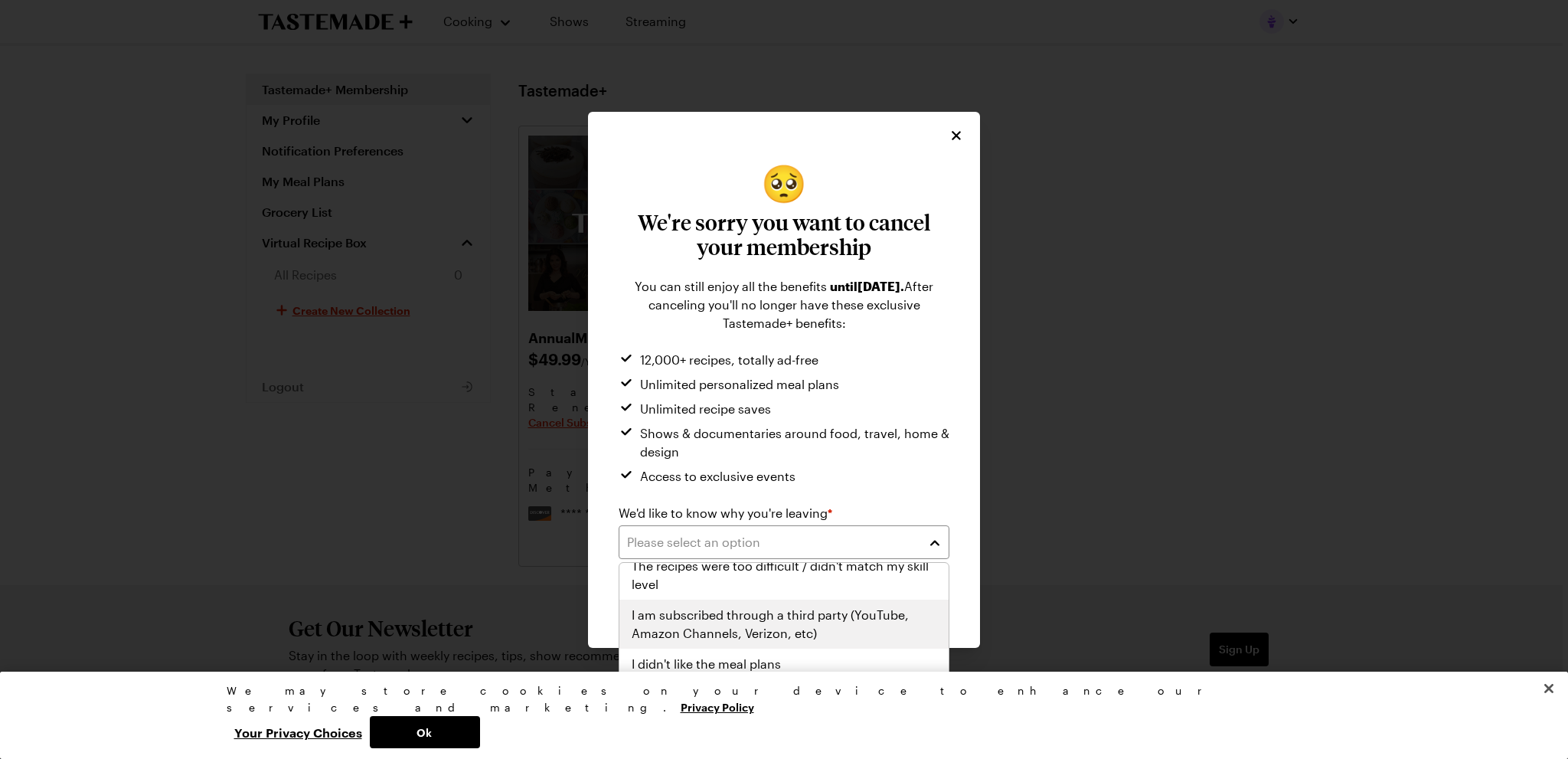
scroll to position [178, 0]
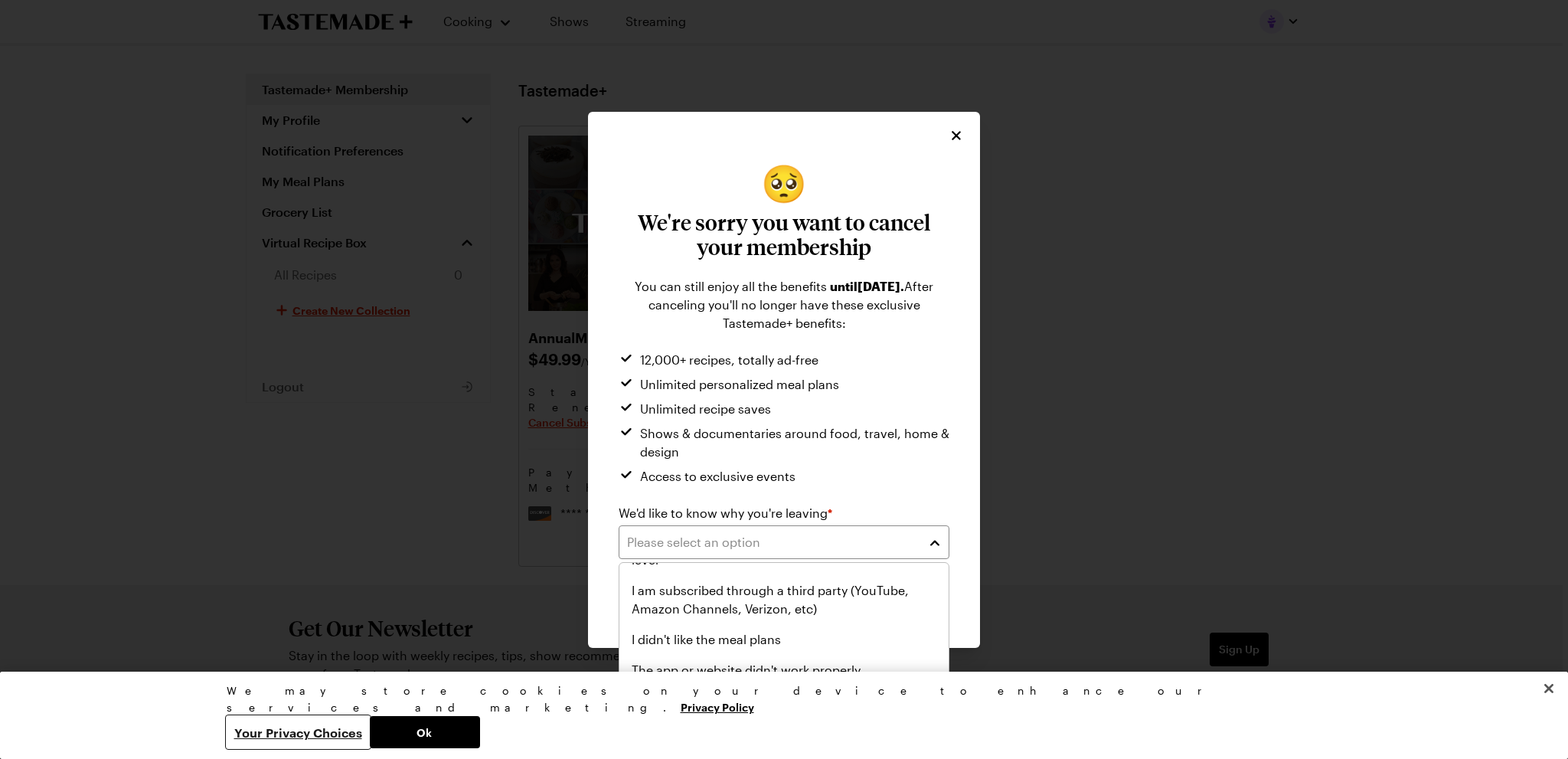
click at [370, 735] on button "Your Privacy Choices" at bounding box center [298, 732] width 143 height 32
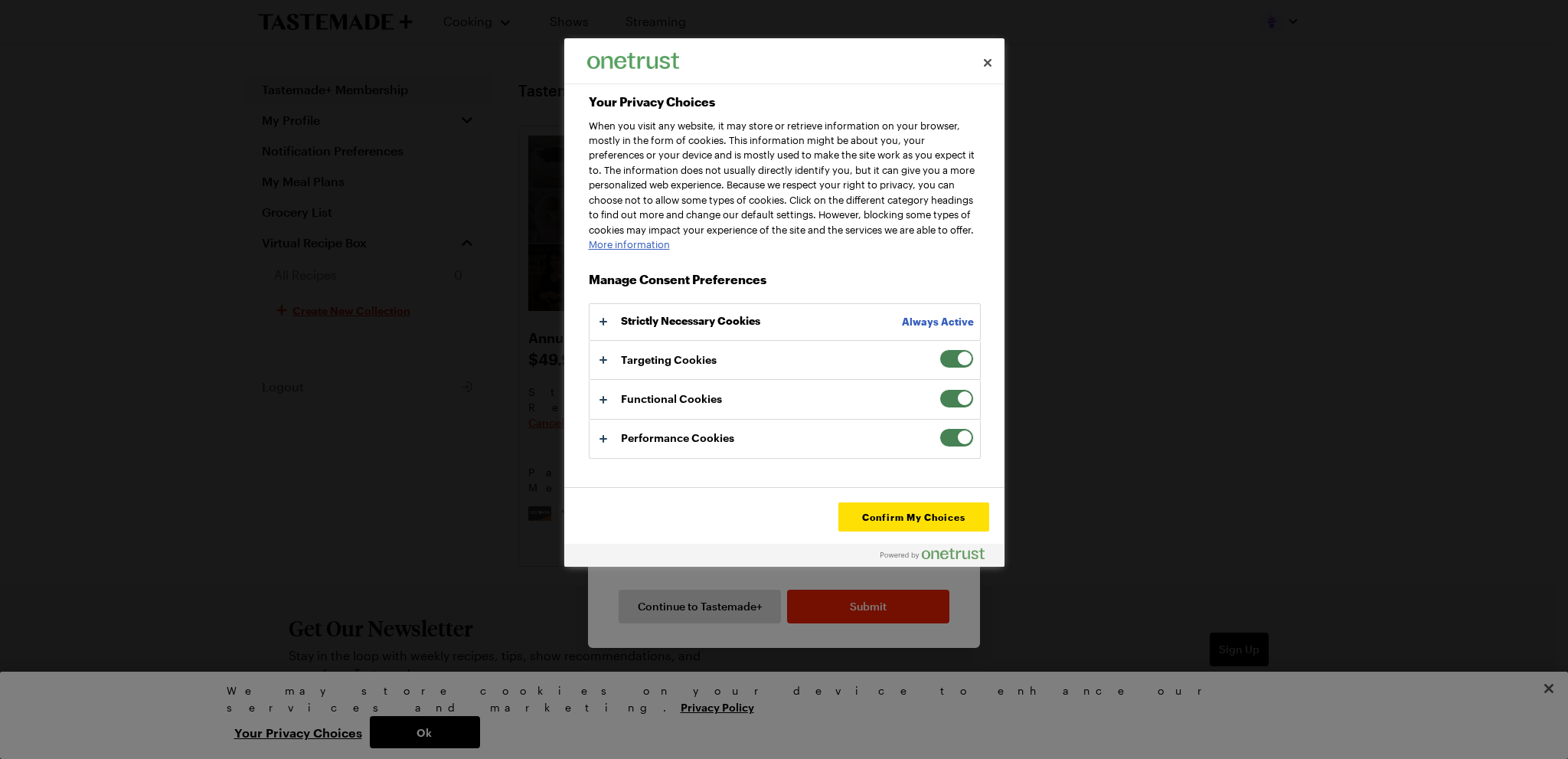
click at [945, 369] on span "Your Privacy Choices" at bounding box center [957, 358] width 35 height 19
click at [940, 349] on input "Targeting Cookies" at bounding box center [940, 349] width 0 height 0
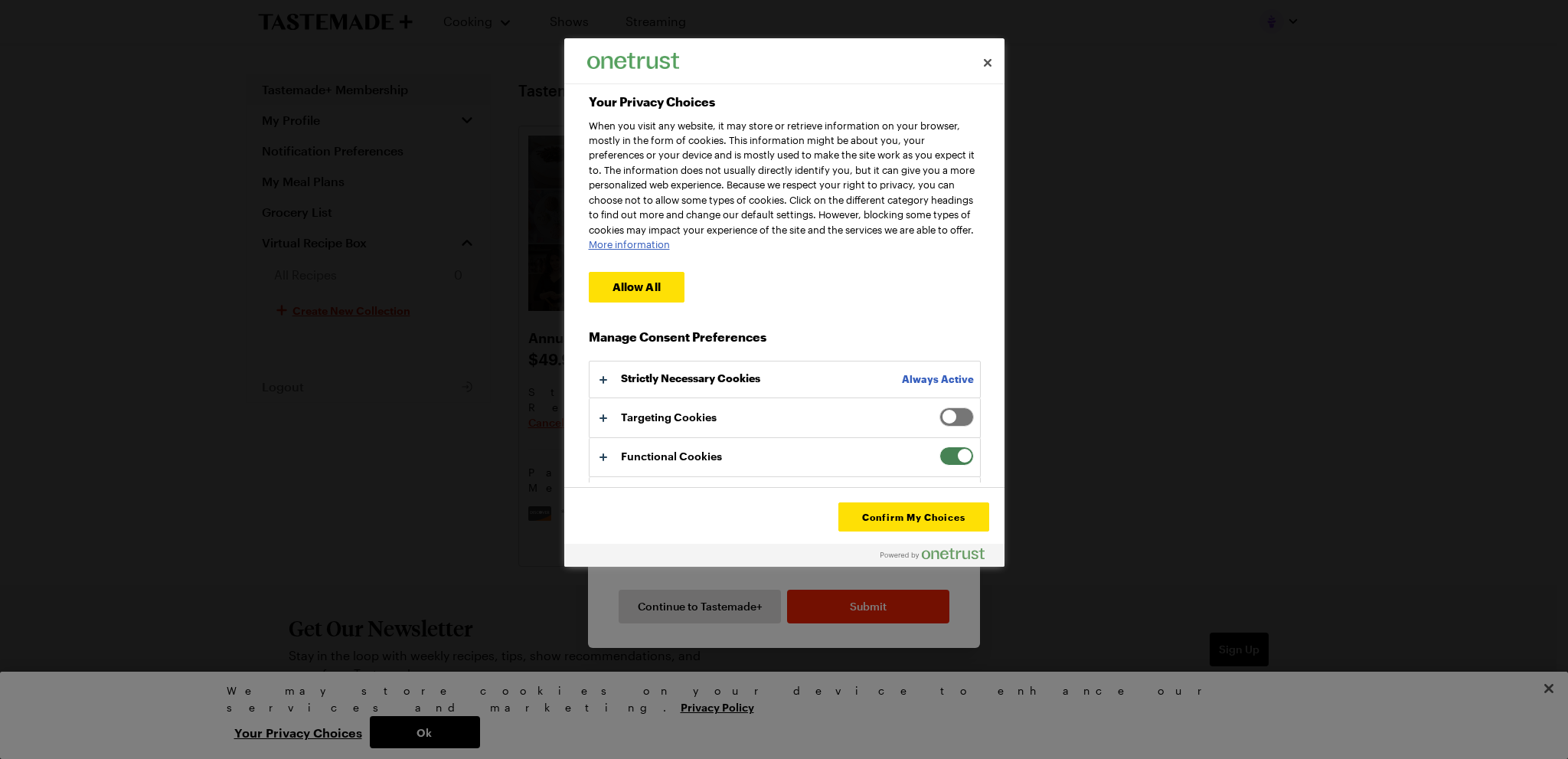
click at [947, 466] on span "Your Privacy Choices" at bounding box center [957, 456] width 35 height 19
click at [940, 447] on input "Functional Cookies" at bounding box center [940, 447] width 0 height 0
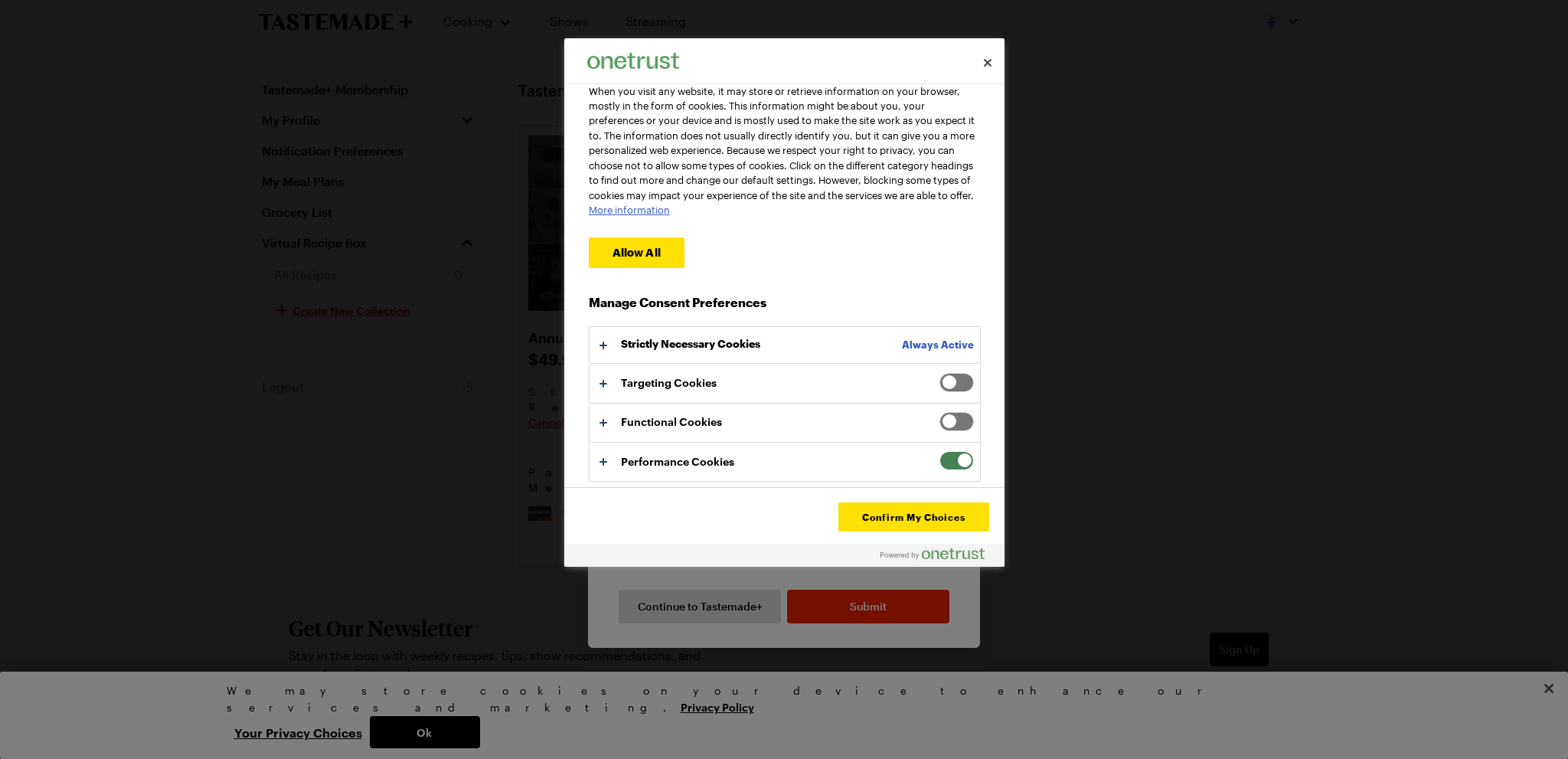
click at [945, 463] on span "Your Privacy Choices" at bounding box center [957, 460] width 35 height 19
click at [940, 451] on input "Performance Cookies" at bounding box center [940, 451] width 0 height 0
click at [935, 523] on button "Confirm My Choices" at bounding box center [914, 517] width 150 height 30
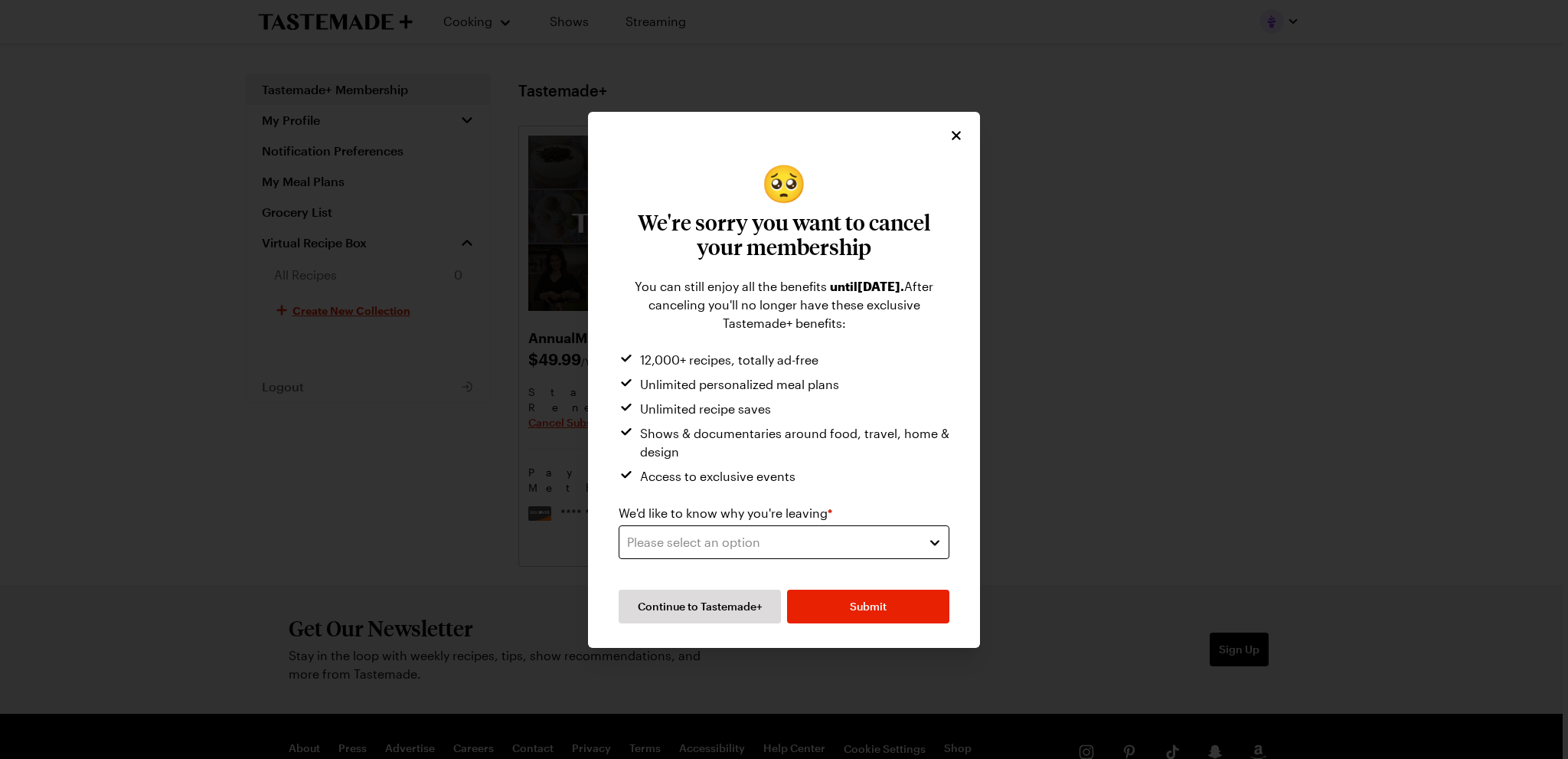
click at [878, 547] on div "Please select an option" at bounding box center [772, 542] width 291 height 19
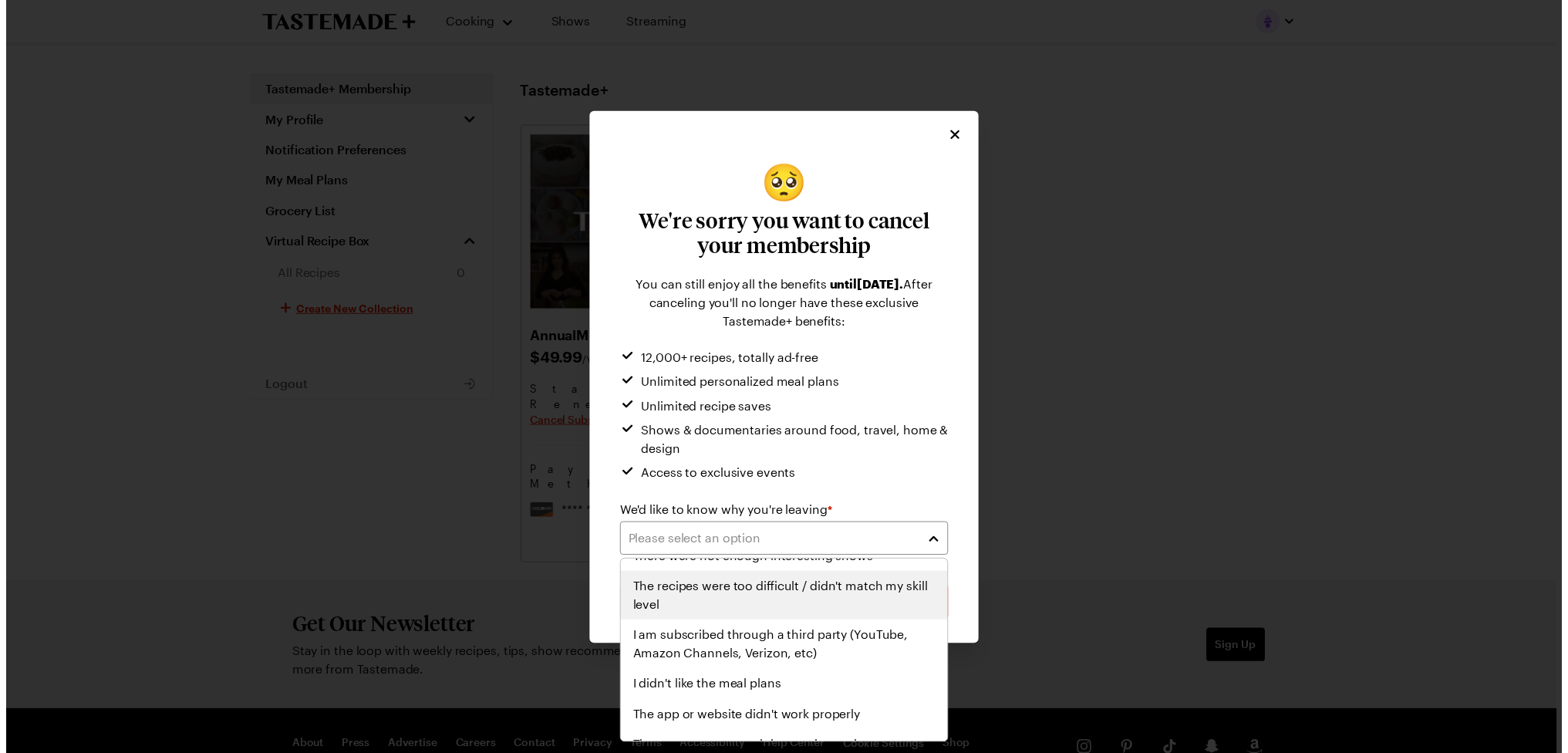
scroll to position [179, 0]
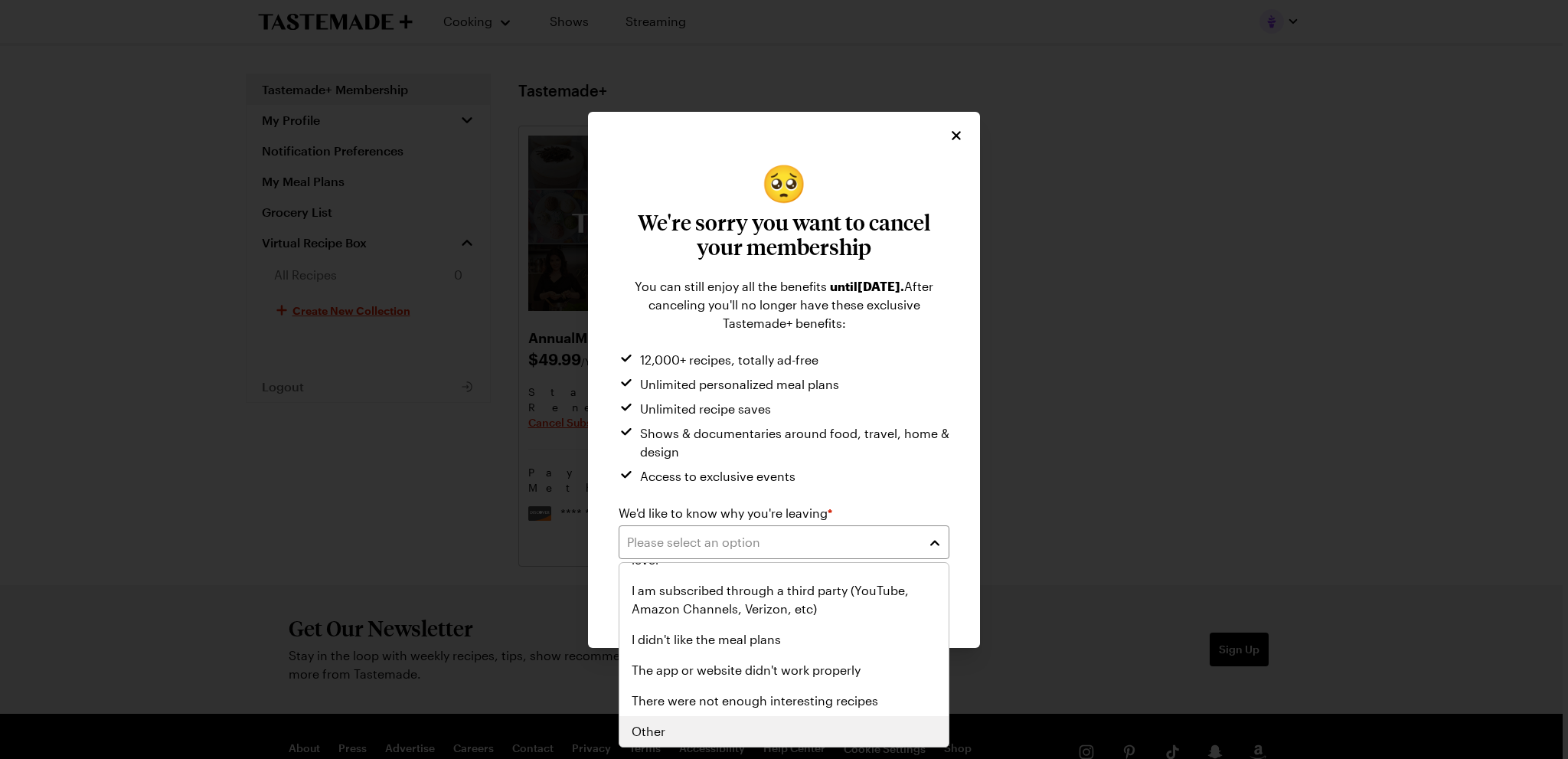
click at [775, 719] on div "Other" at bounding box center [784, 731] width 330 height 30
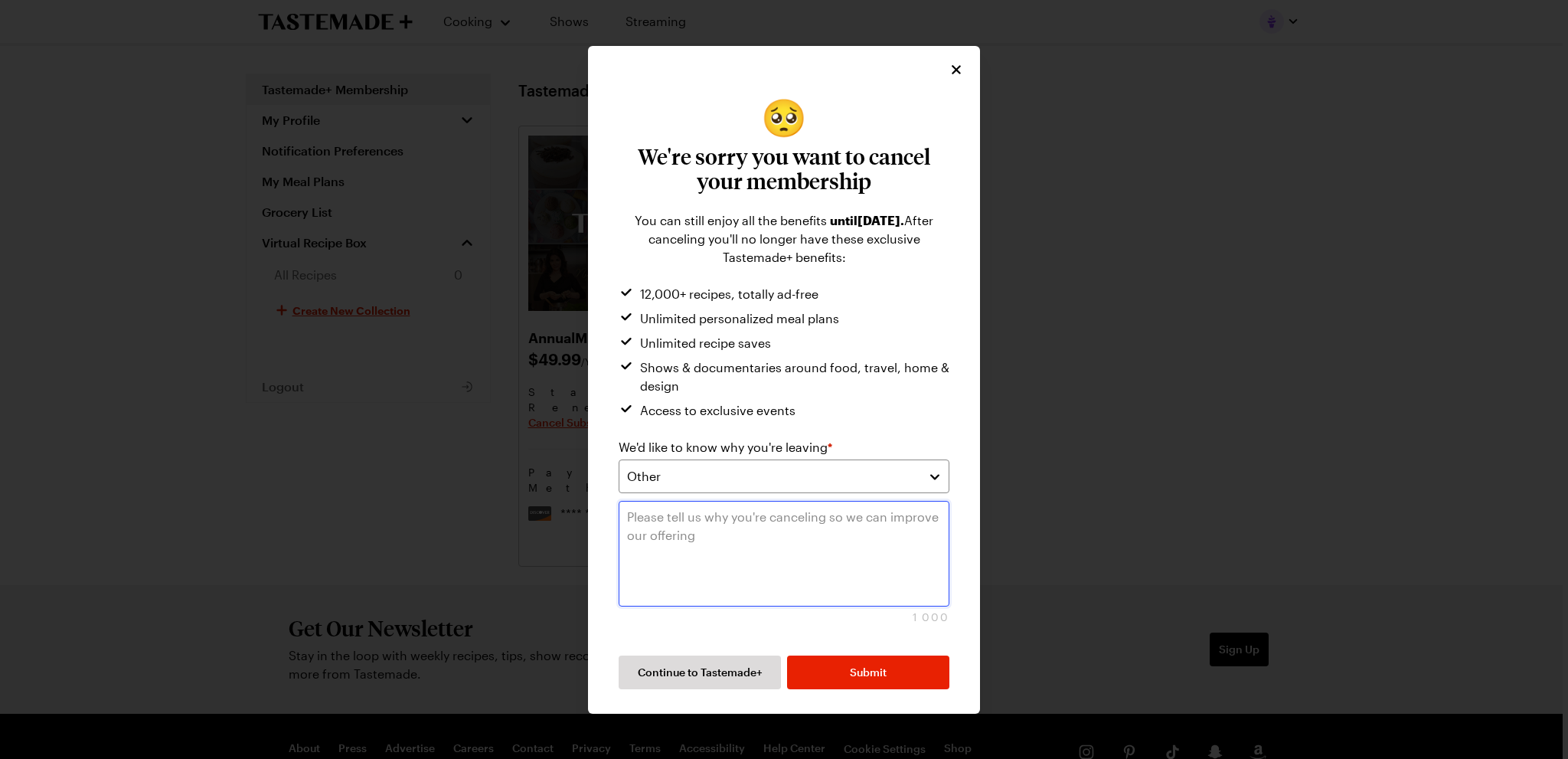
click at [731, 522] on textarea at bounding box center [784, 553] width 330 height 105
type textarea "Didn't end up using it"
click at [864, 673] on span "Submit" at bounding box center [868, 673] width 37 height 15
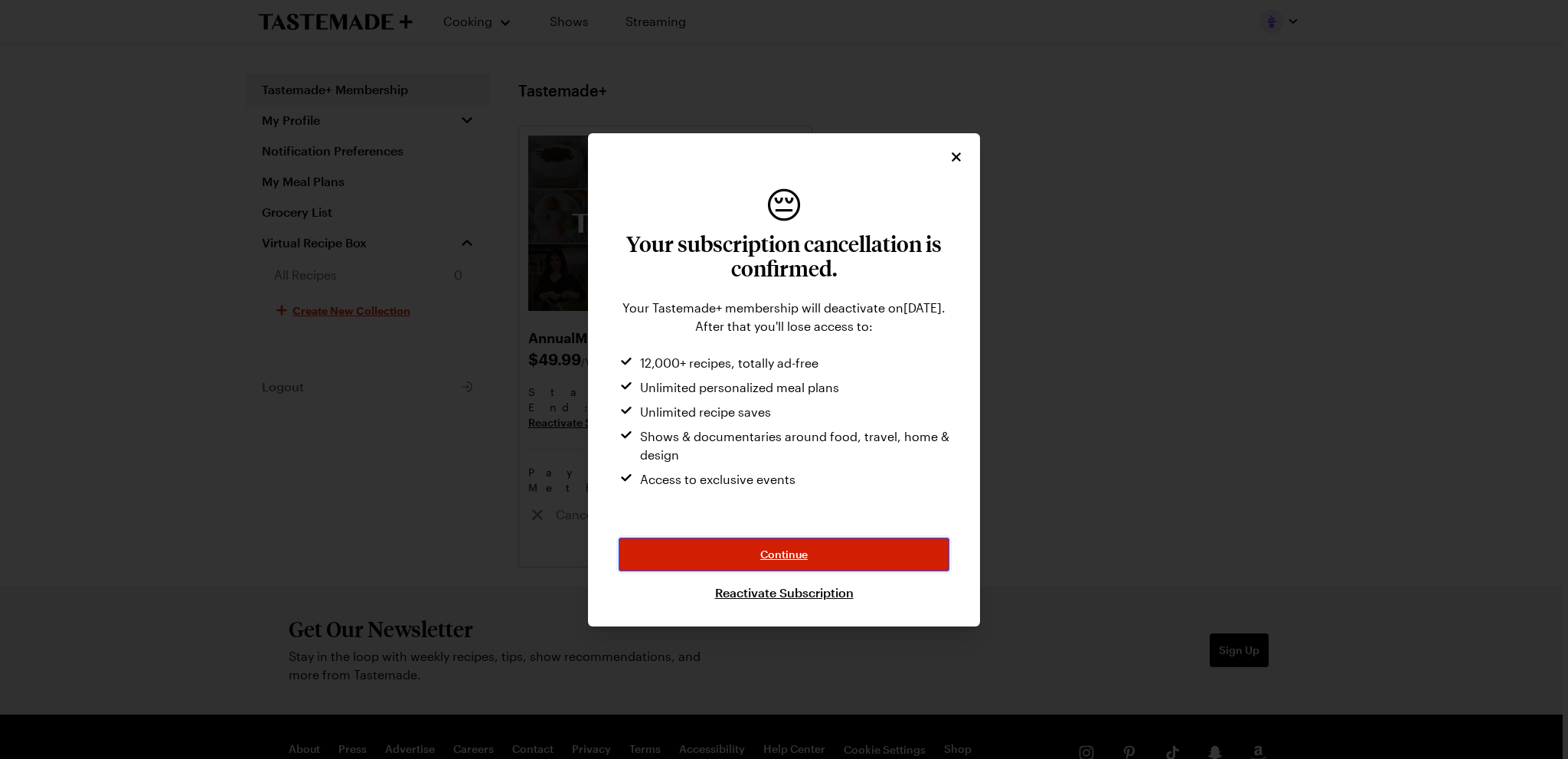
click at [803, 548] on span "Continue" at bounding box center [784, 555] width 47 height 15
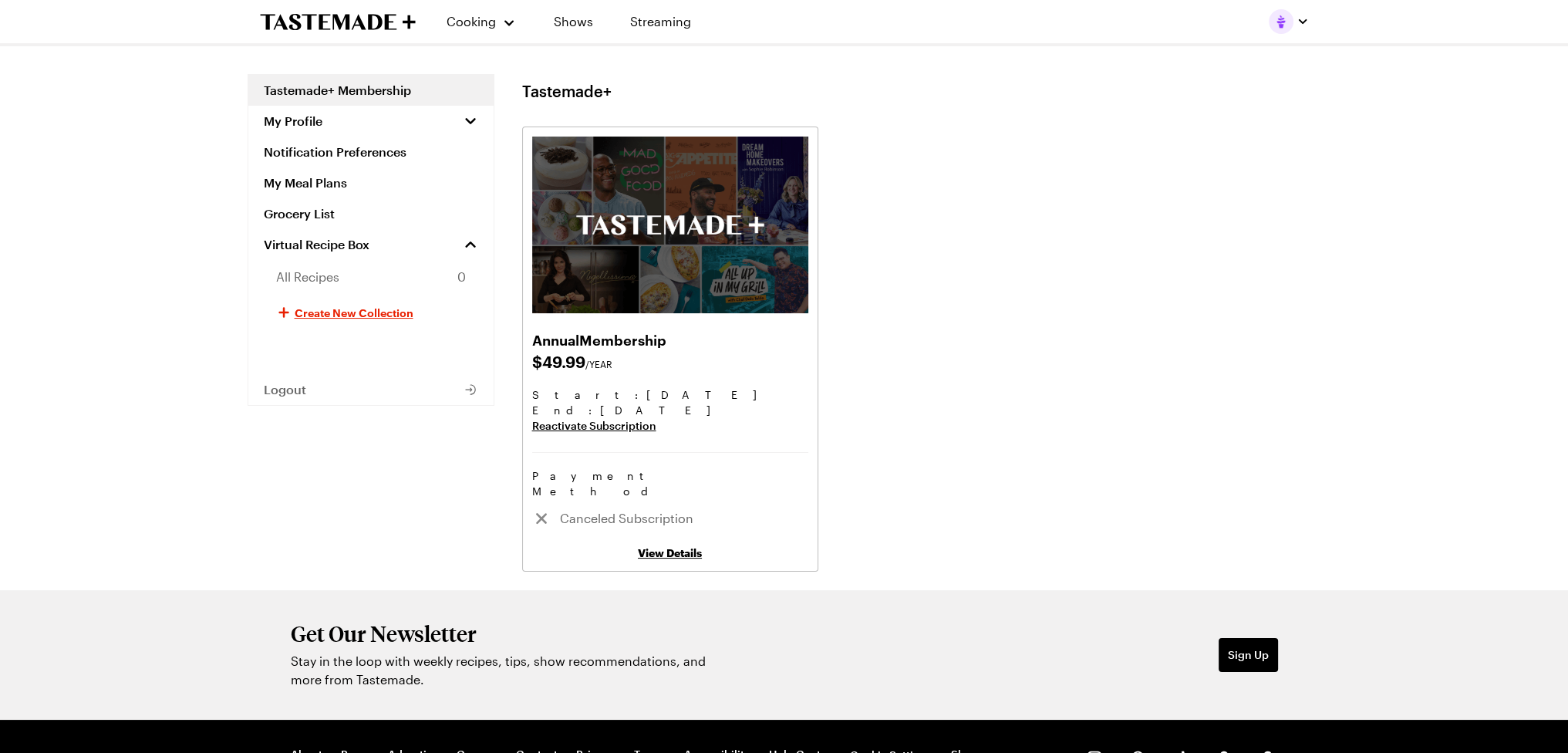
click at [900, 394] on div "Annual Membership $ 49.99 /YEAR Start: Jul 7, 2025 End : Oct 7, 2025 Reactivate…" at bounding box center [921, 349] width 799 height 445
